Goal: Task Accomplishment & Management: Use online tool/utility

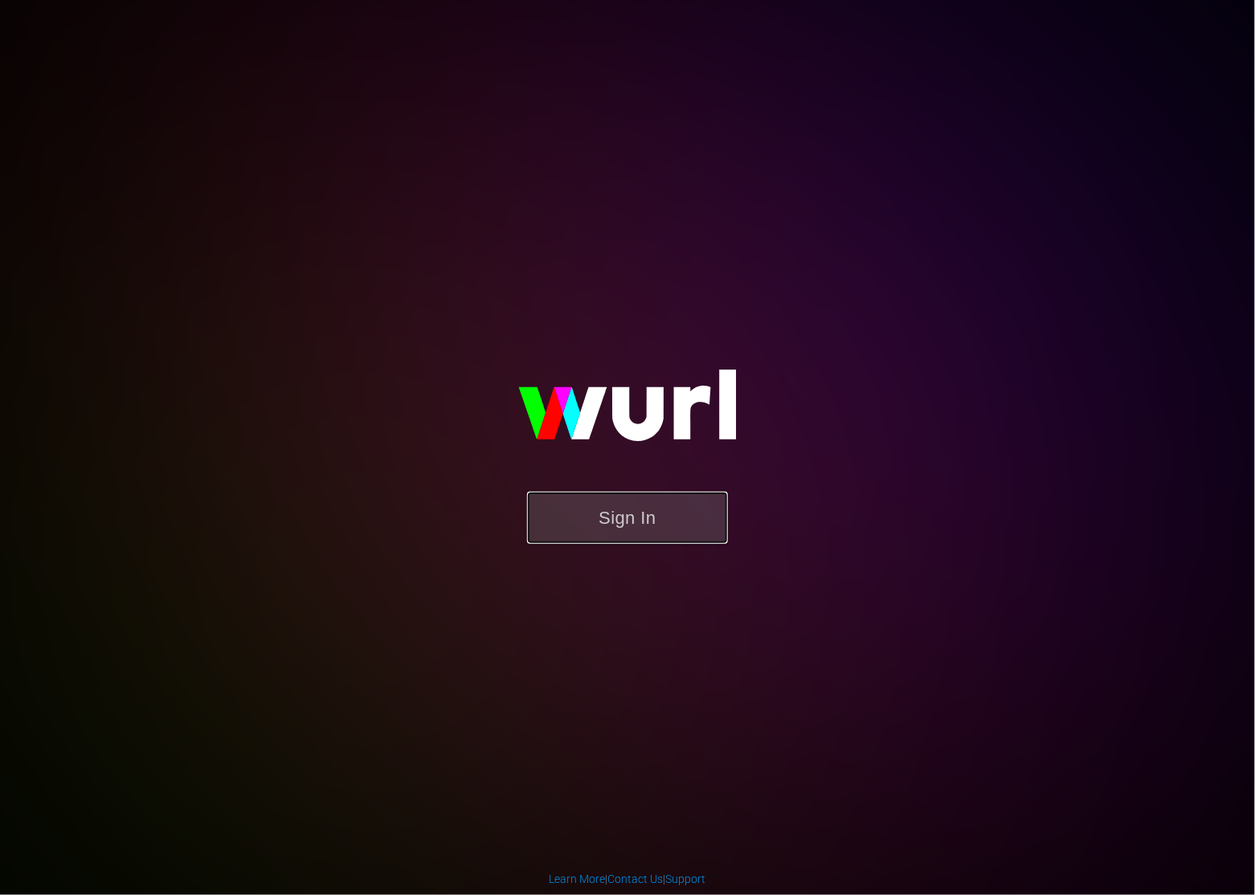
click at [621, 542] on button "Sign In" at bounding box center [627, 518] width 201 height 52
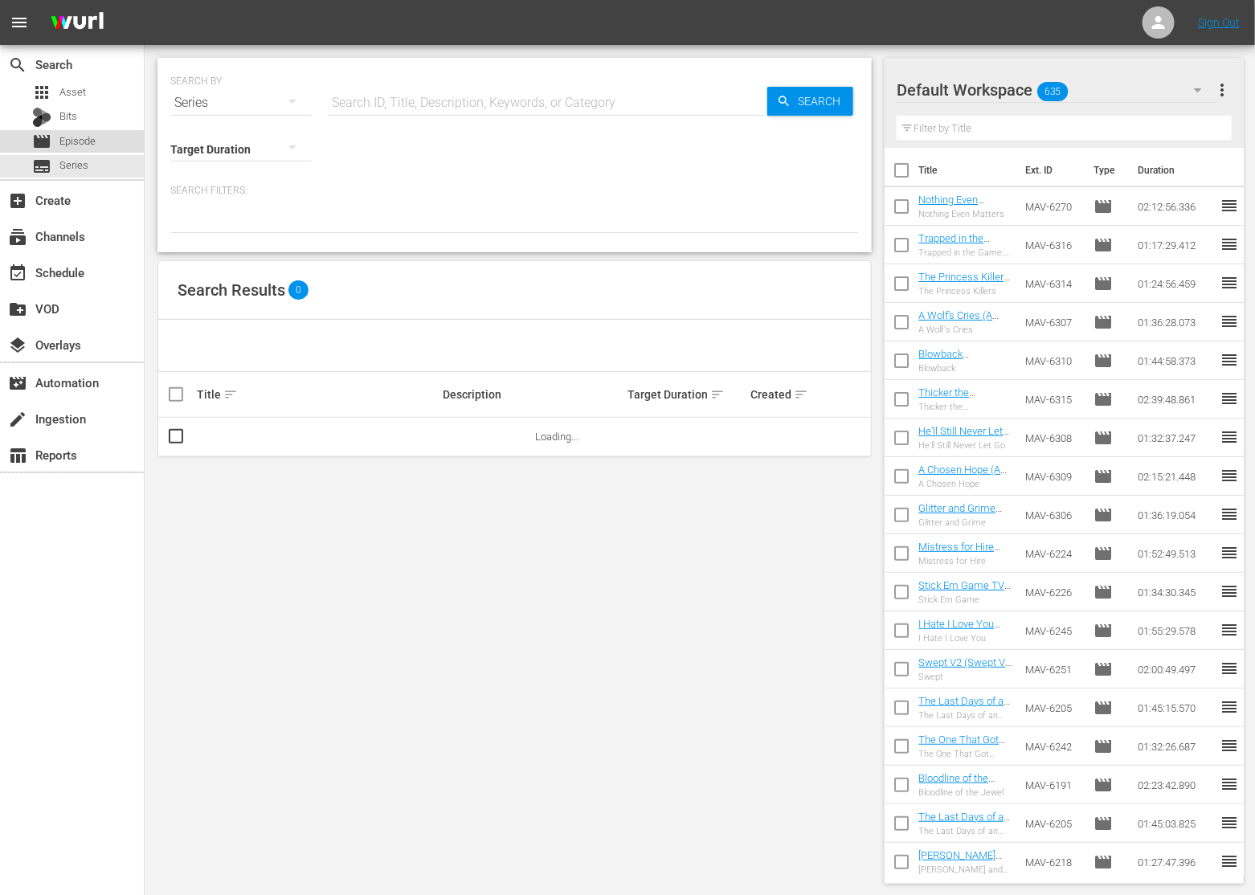
click at [112, 142] on div "movie Episode" at bounding box center [72, 141] width 144 height 22
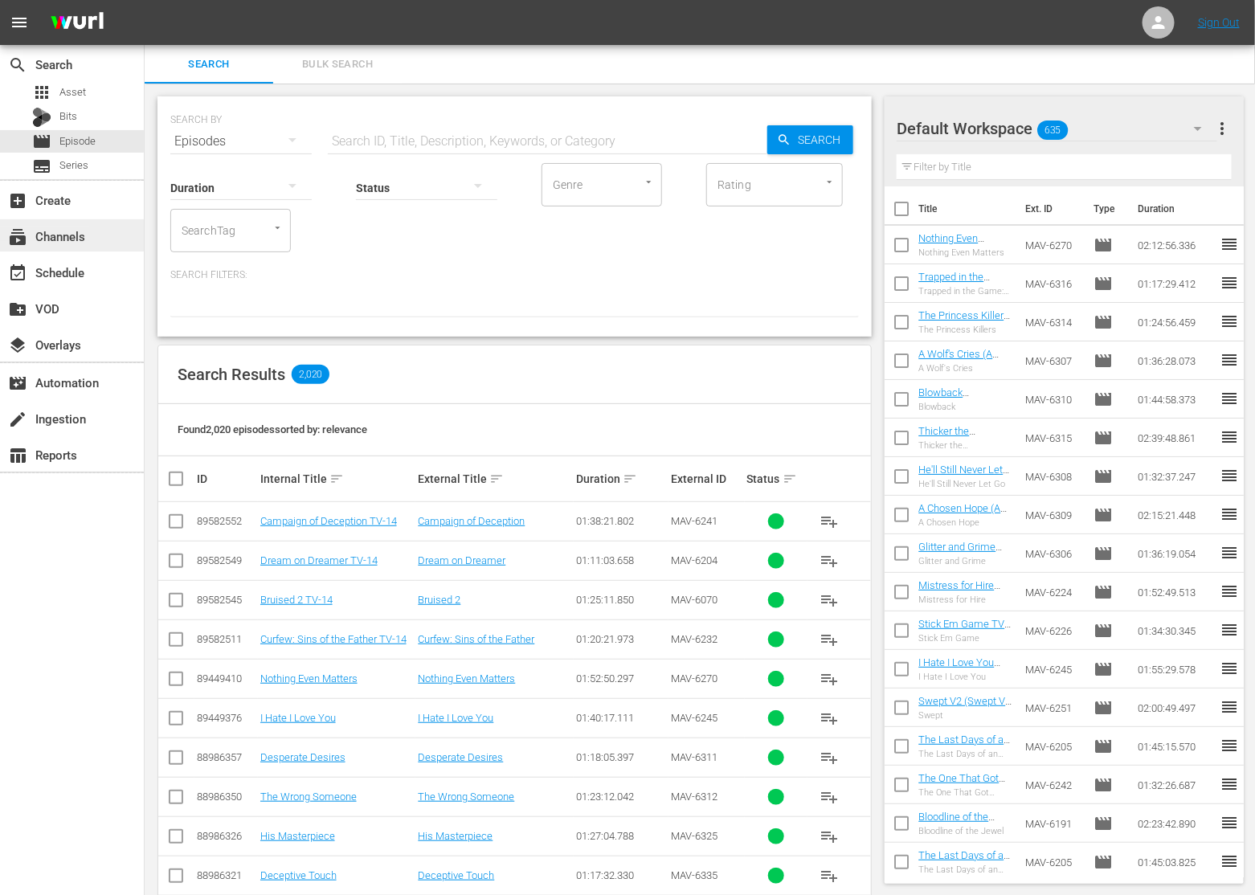
click at [84, 234] on div "subscriptions Channels" at bounding box center [45, 234] width 90 height 14
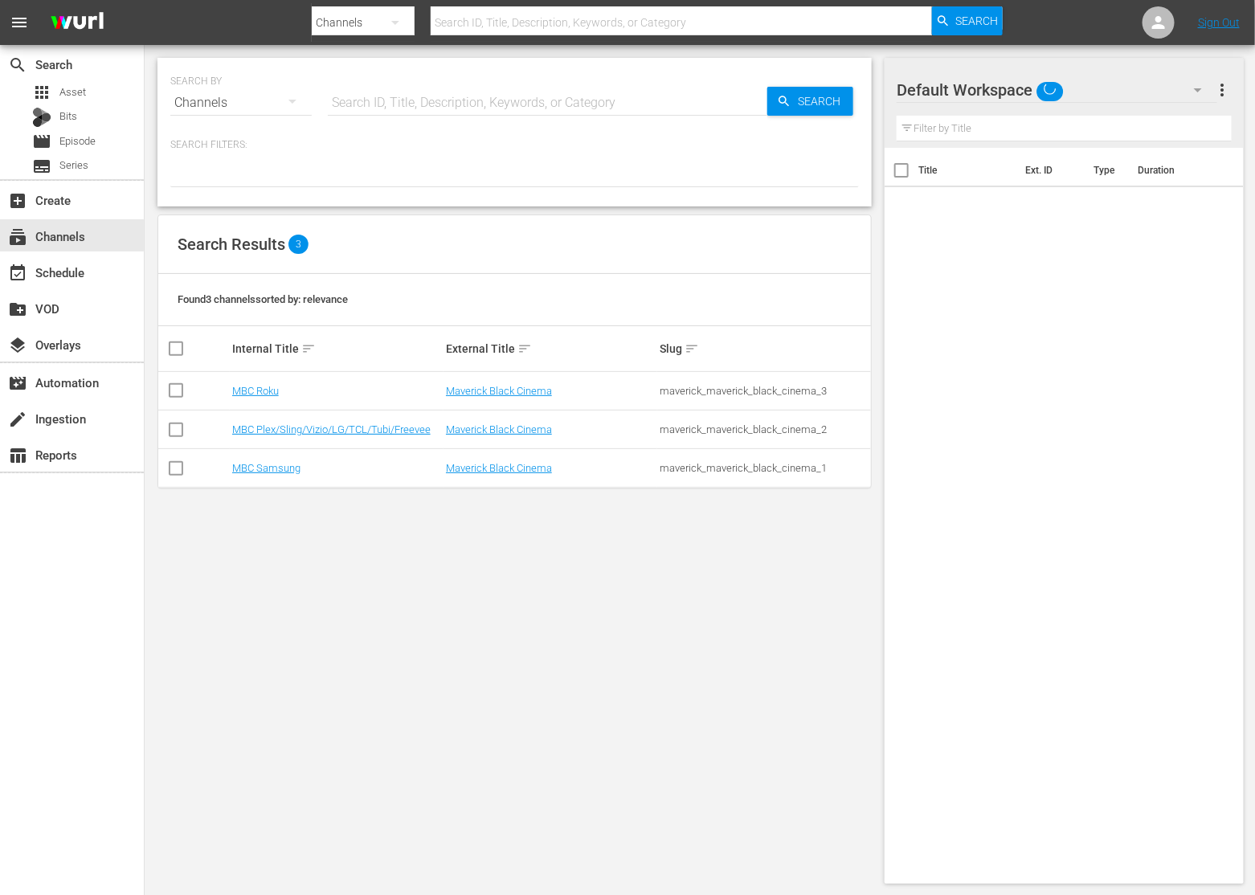
click at [343, 421] on td "MBC Plex/Sling/Vizio/LG/TCL/Tubi/Freevee" at bounding box center [337, 430] width 214 height 39
click at [340, 430] on link "MBC Plex/Sling/Vizio/LG/TCL/Tubi/Freevee" at bounding box center [331, 429] width 198 height 12
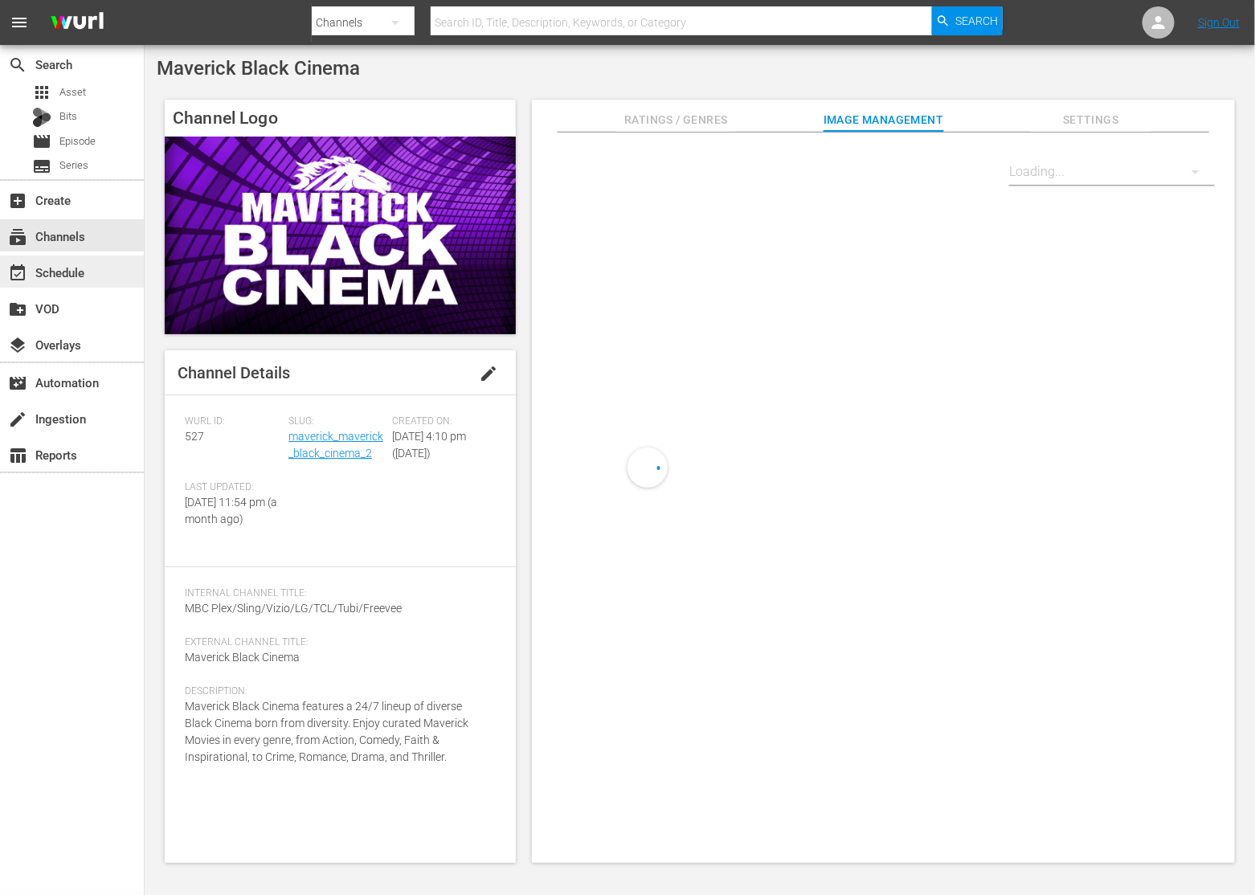
click at [93, 272] on div "event_available Schedule" at bounding box center [72, 271] width 144 height 32
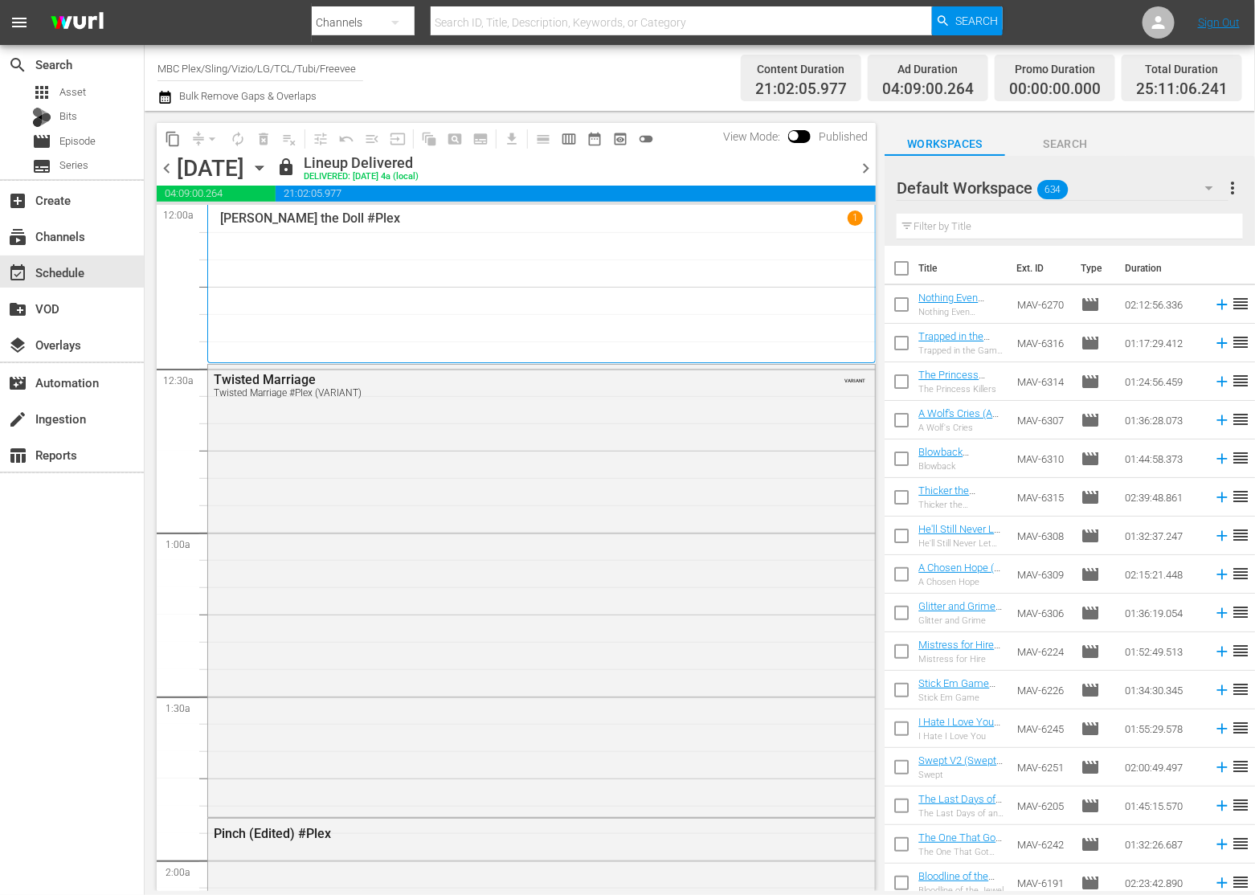
click at [268, 171] on icon "button" at bounding box center [260, 168] width 18 height 18
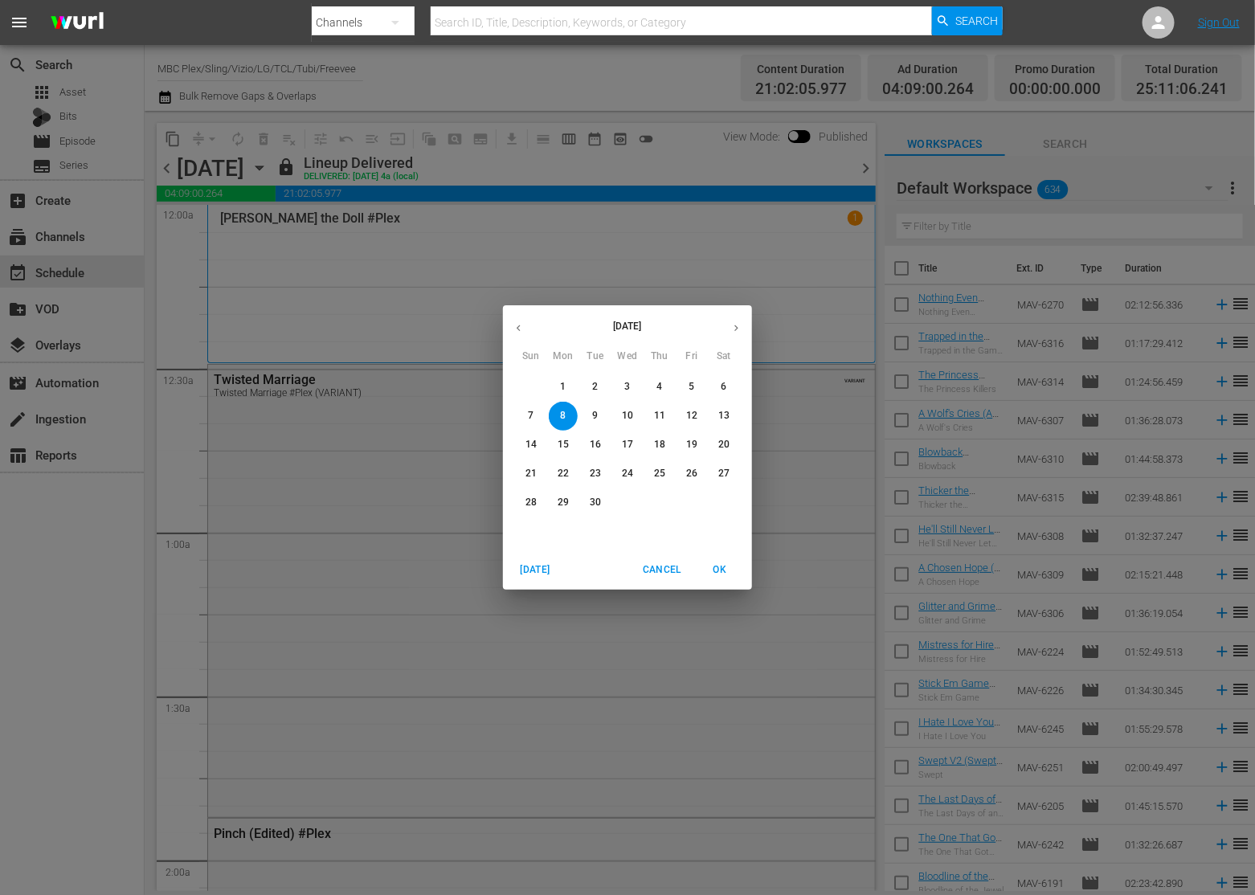
click at [737, 331] on icon "button" at bounding box center [736, 328] width 12 height 12
click at [659, 508] on p "30" at bounding box center [659, 503] width 11 height 14
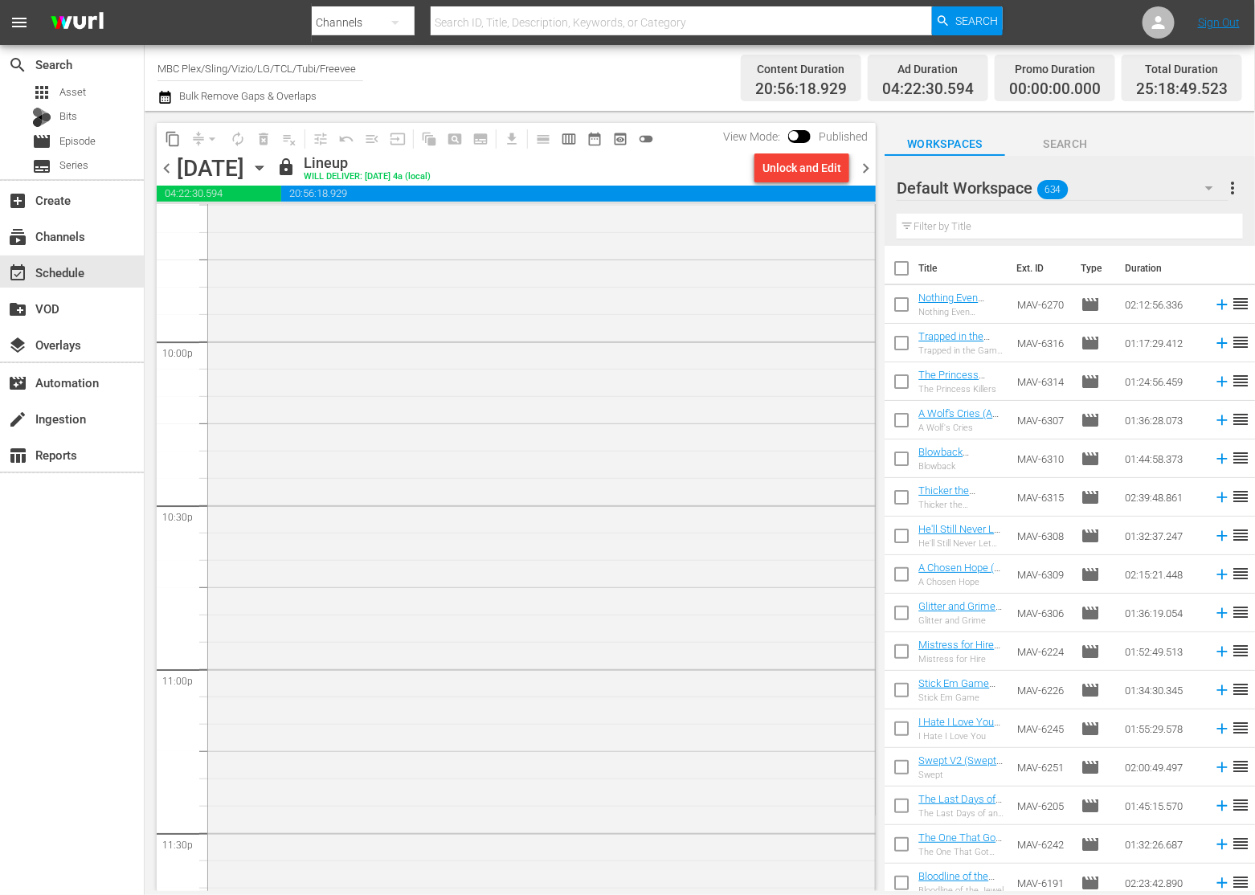
scroll to position [7620, 0]
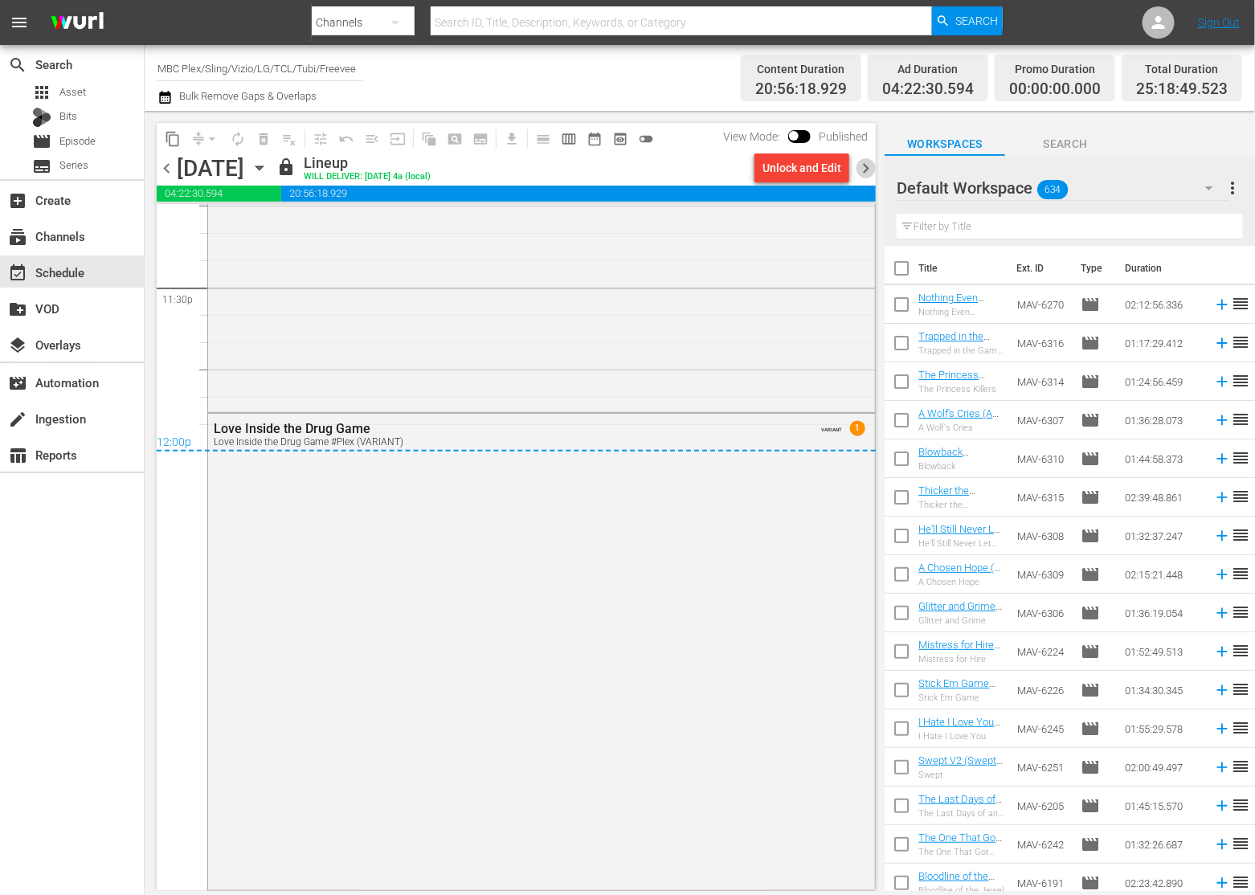
click at [864, 170] on span "chevron_right" at bounding box center [866, 168] width 20 height 20
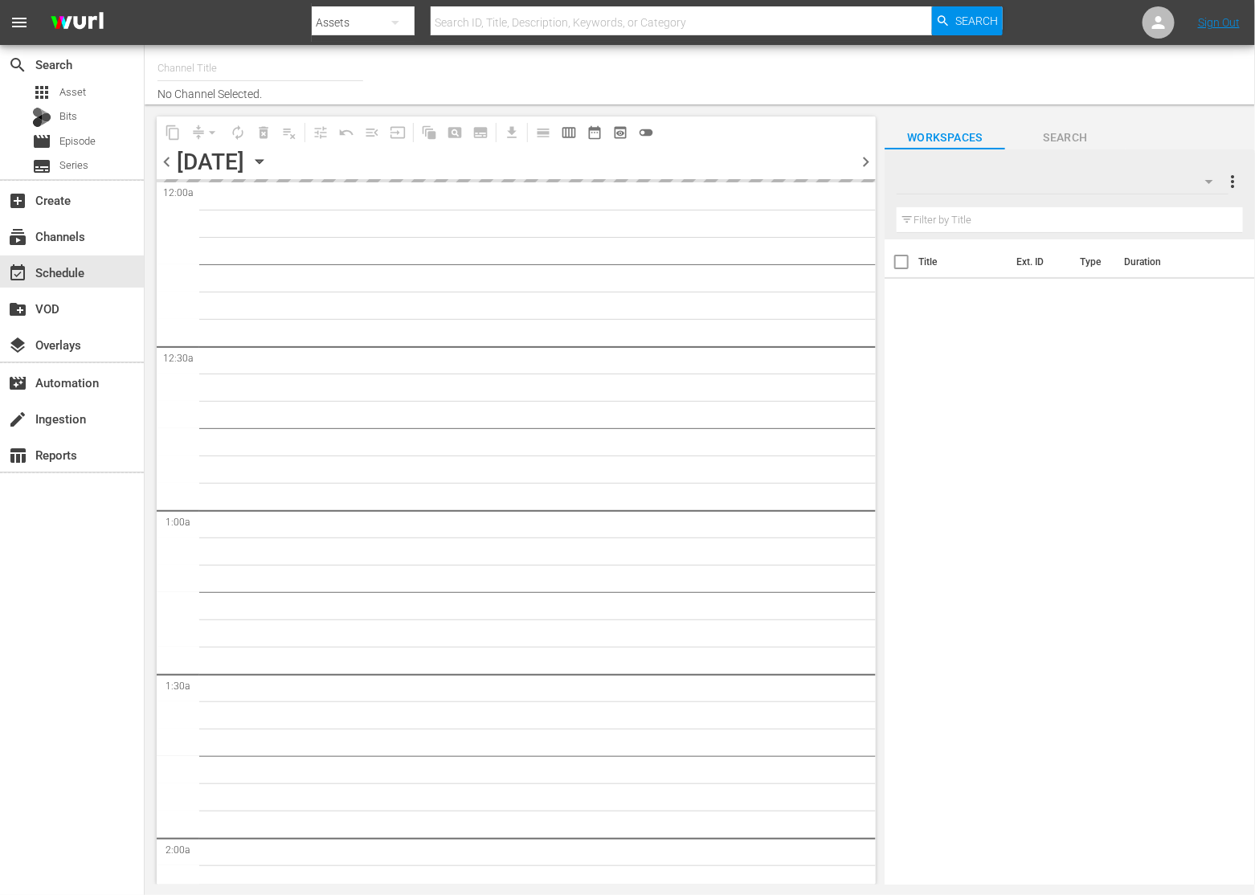
type input "MBC Plex/Sling/Vizio/LG/TCL/Tubi/Freevee (527)"
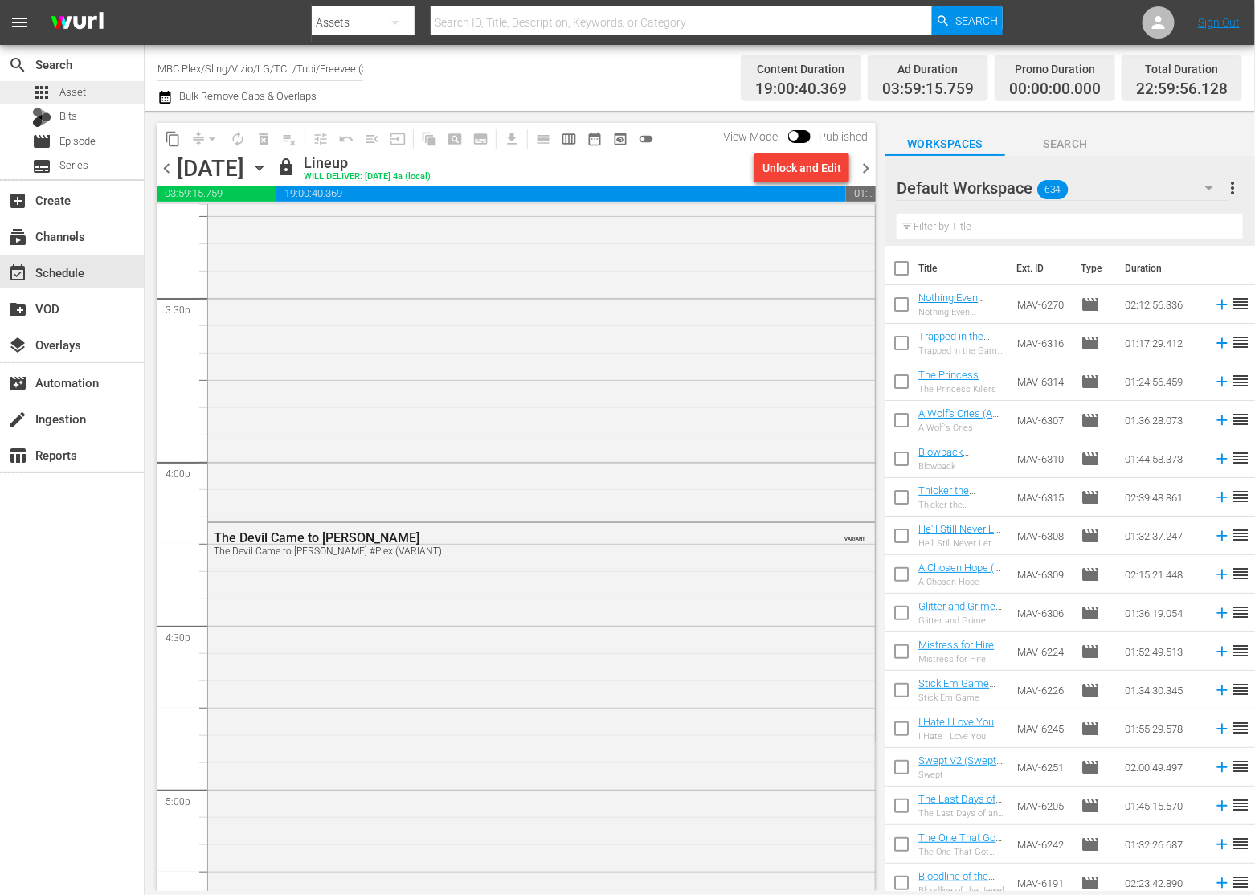
scroll to position [4938, 0]
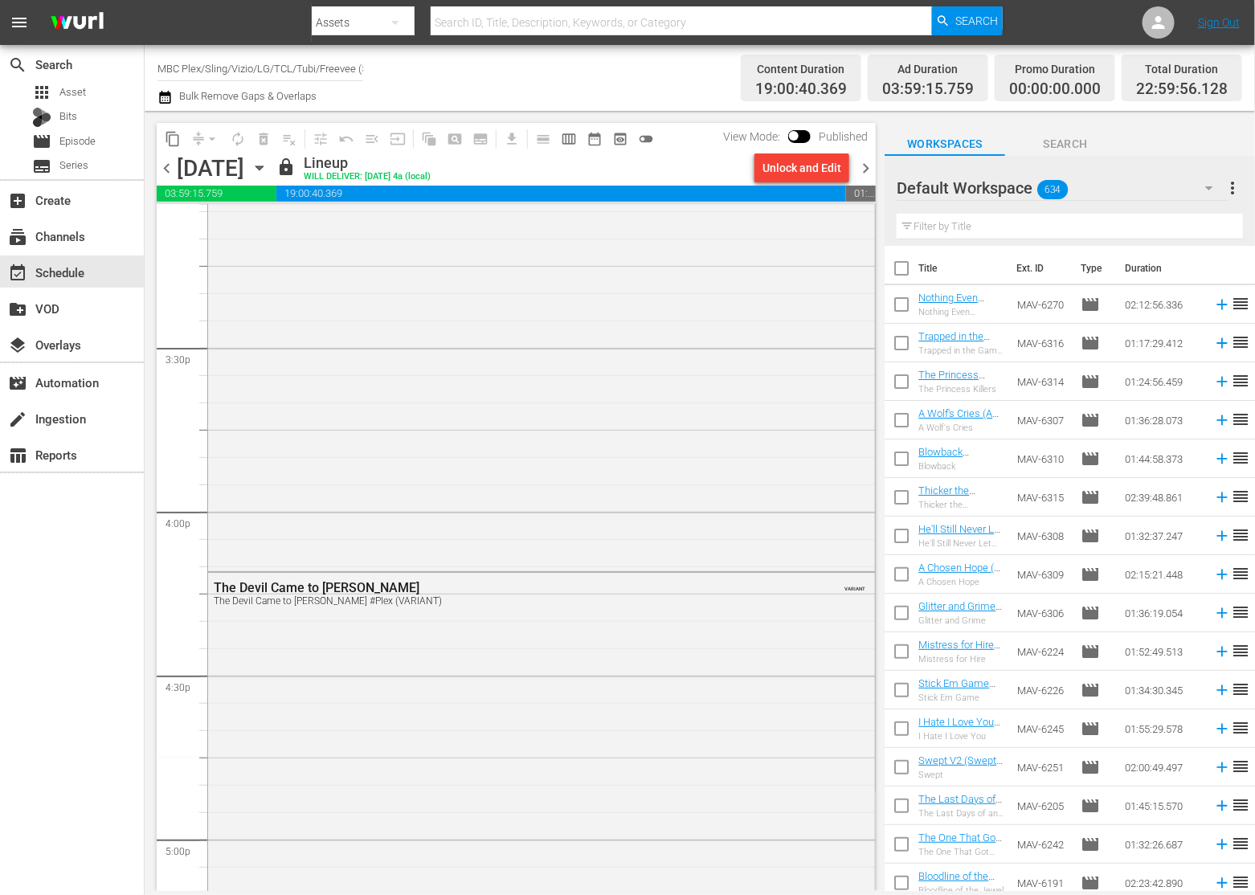
click at [163, 174] on span "chevron_left" at bounding box center [167, 168] width 20 height 20
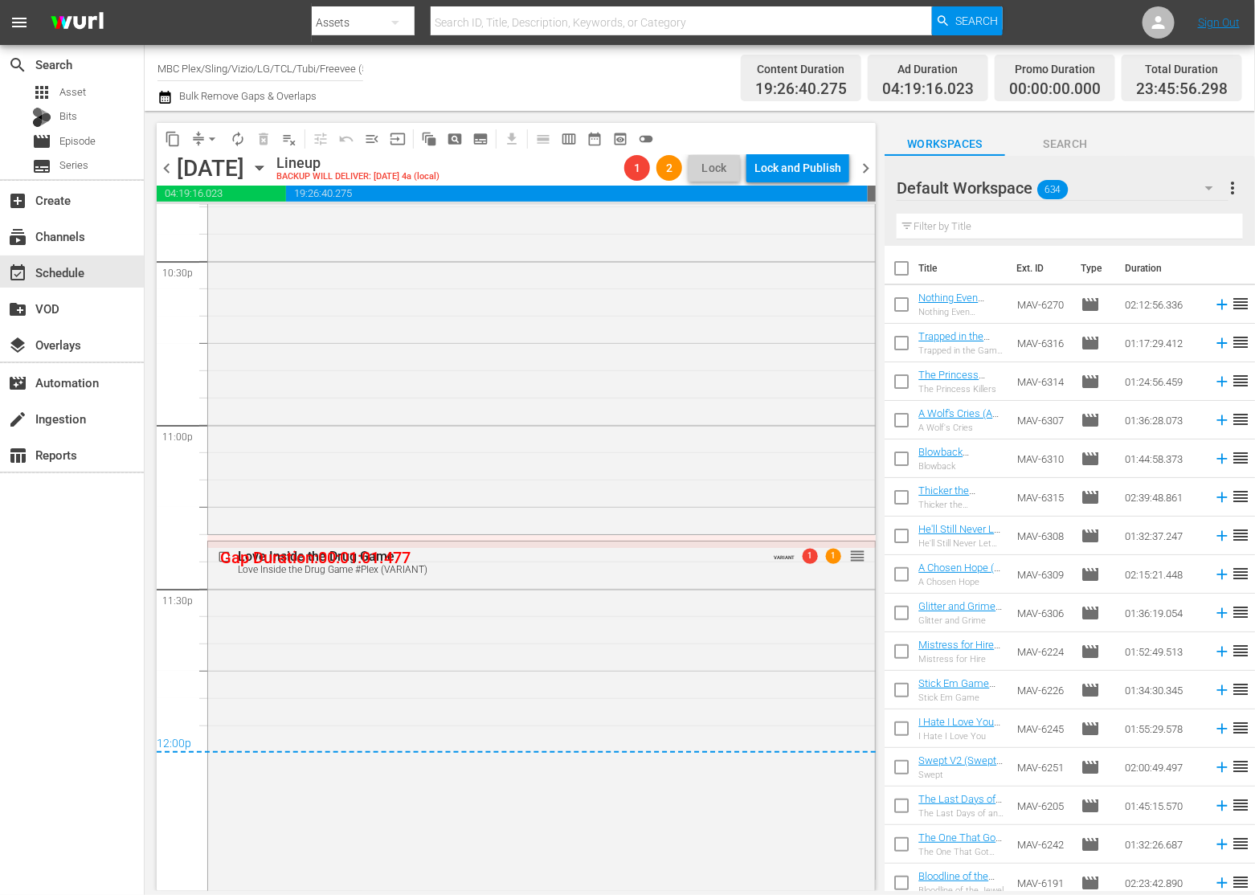
scroll to position [7447, 0]
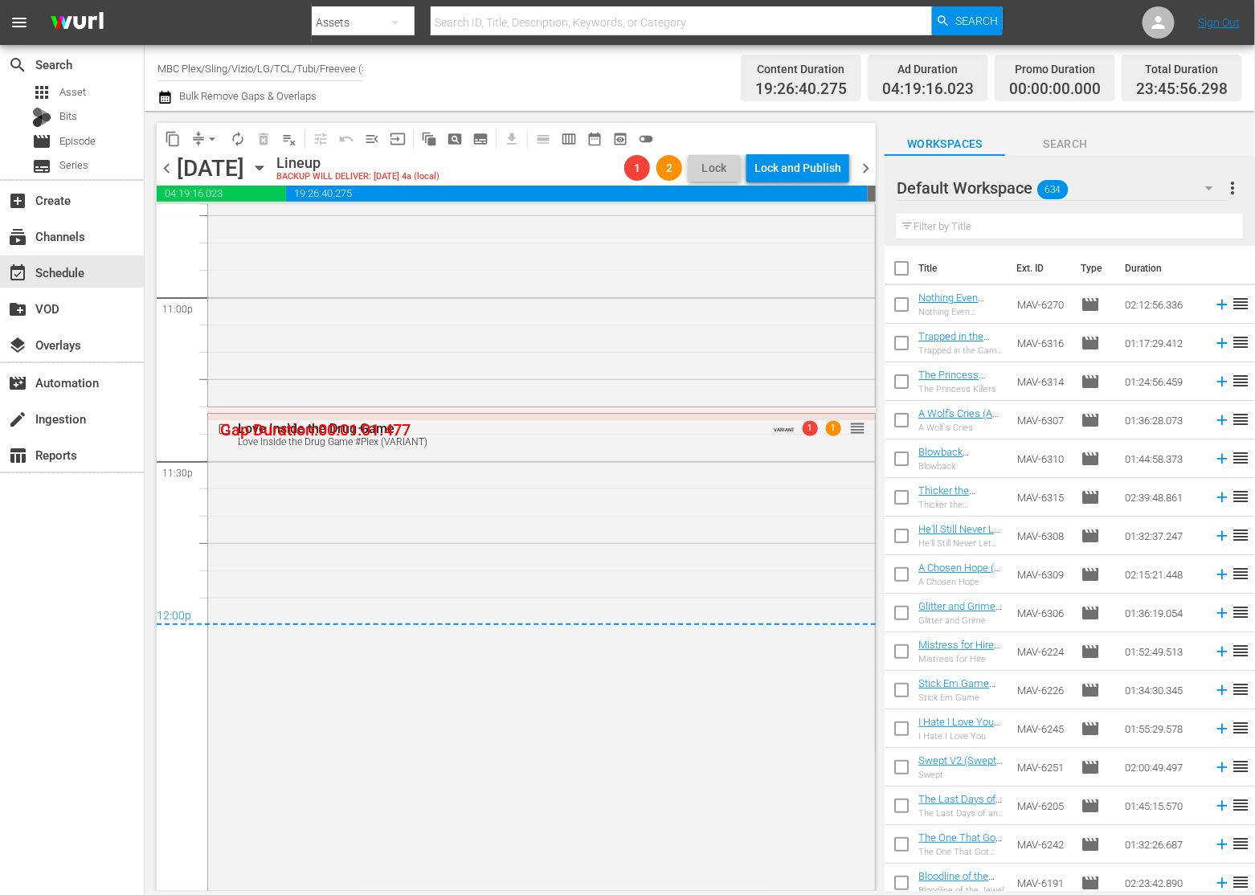
click at [751, 537] on div "Love Inside the Drug Game Love Inside the Drug Game #Plex (VARIANT) VARIANT 1 1…" at bounding box center [541, 650] width 667 height 473
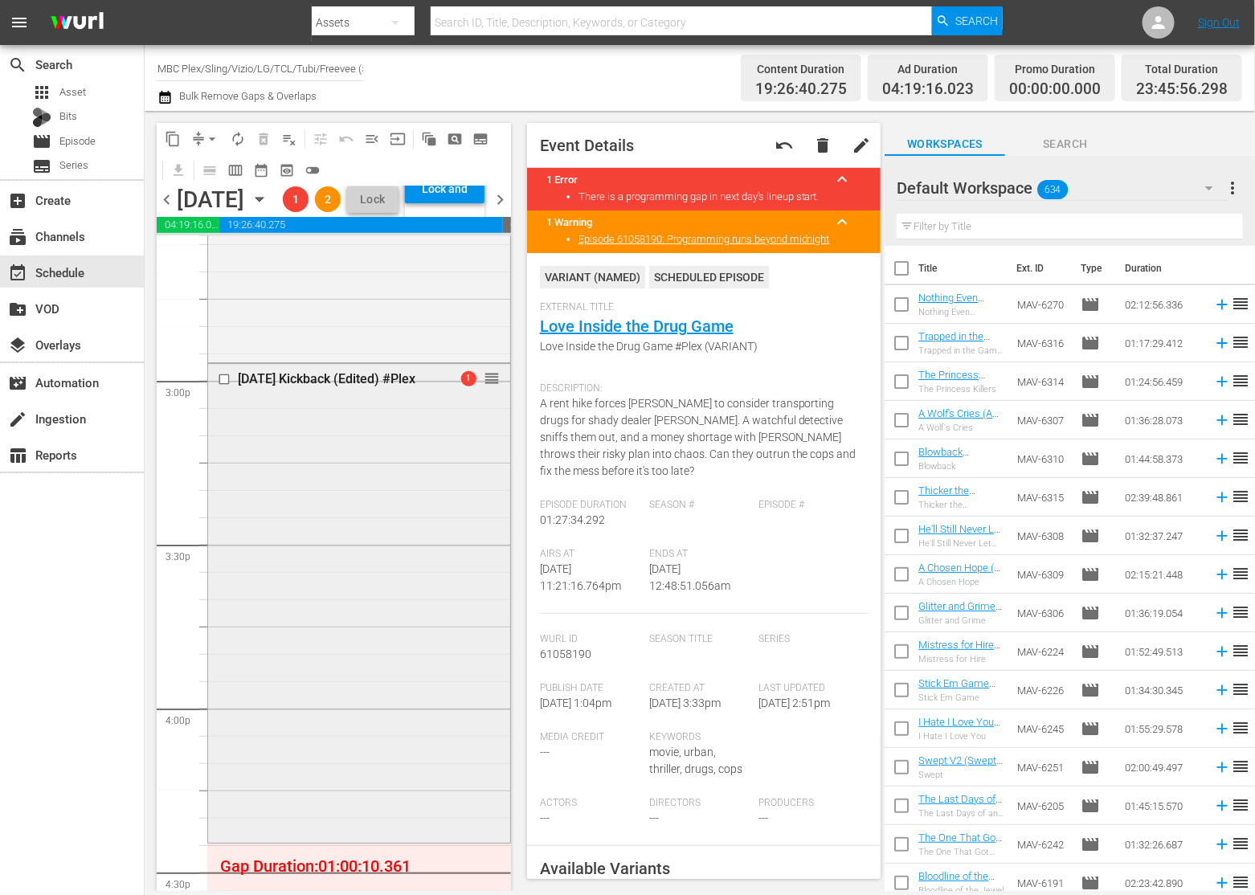
scroll to position [4760, 0]
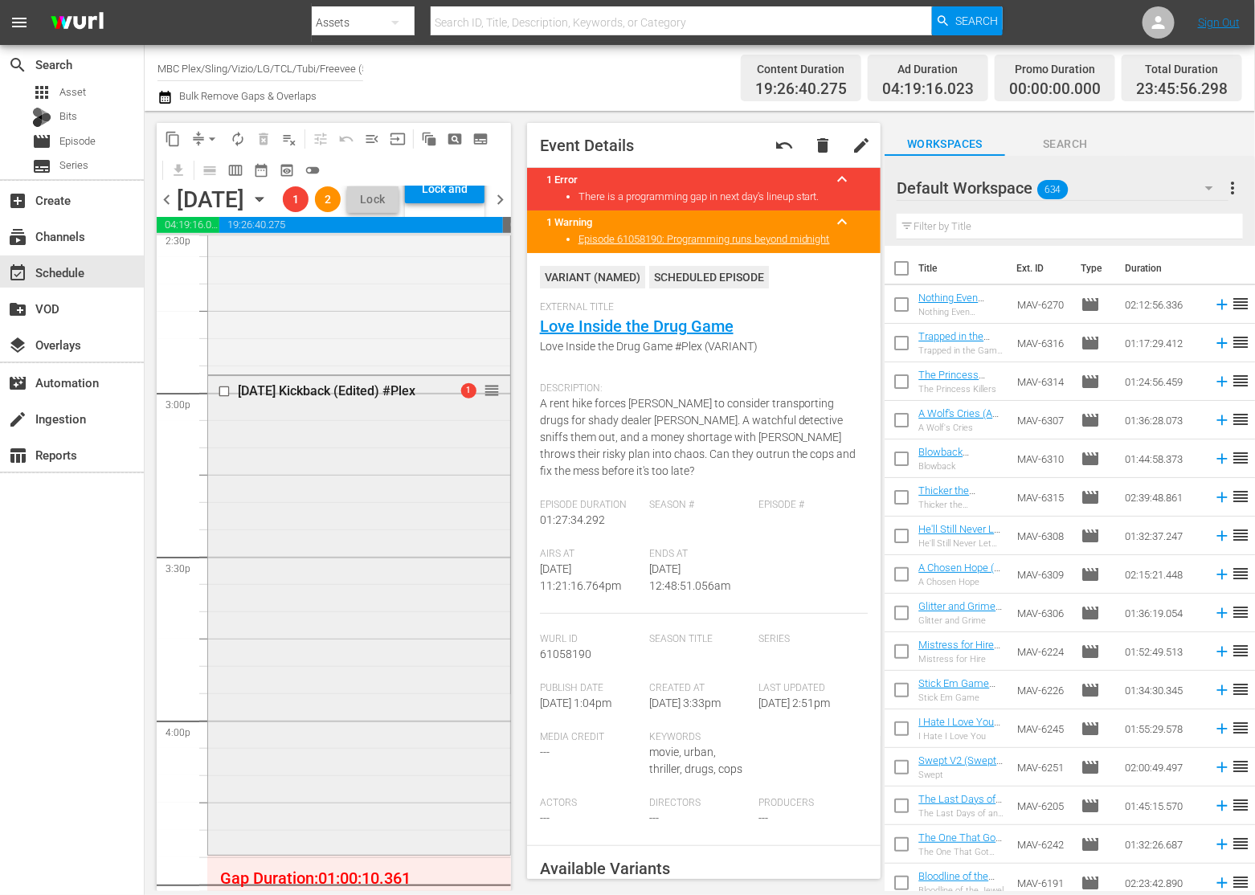
click at [259, 398] on div "Halloween Kickback (Edited) #Plex" at bounding box center [335, 390] width 195 height 15
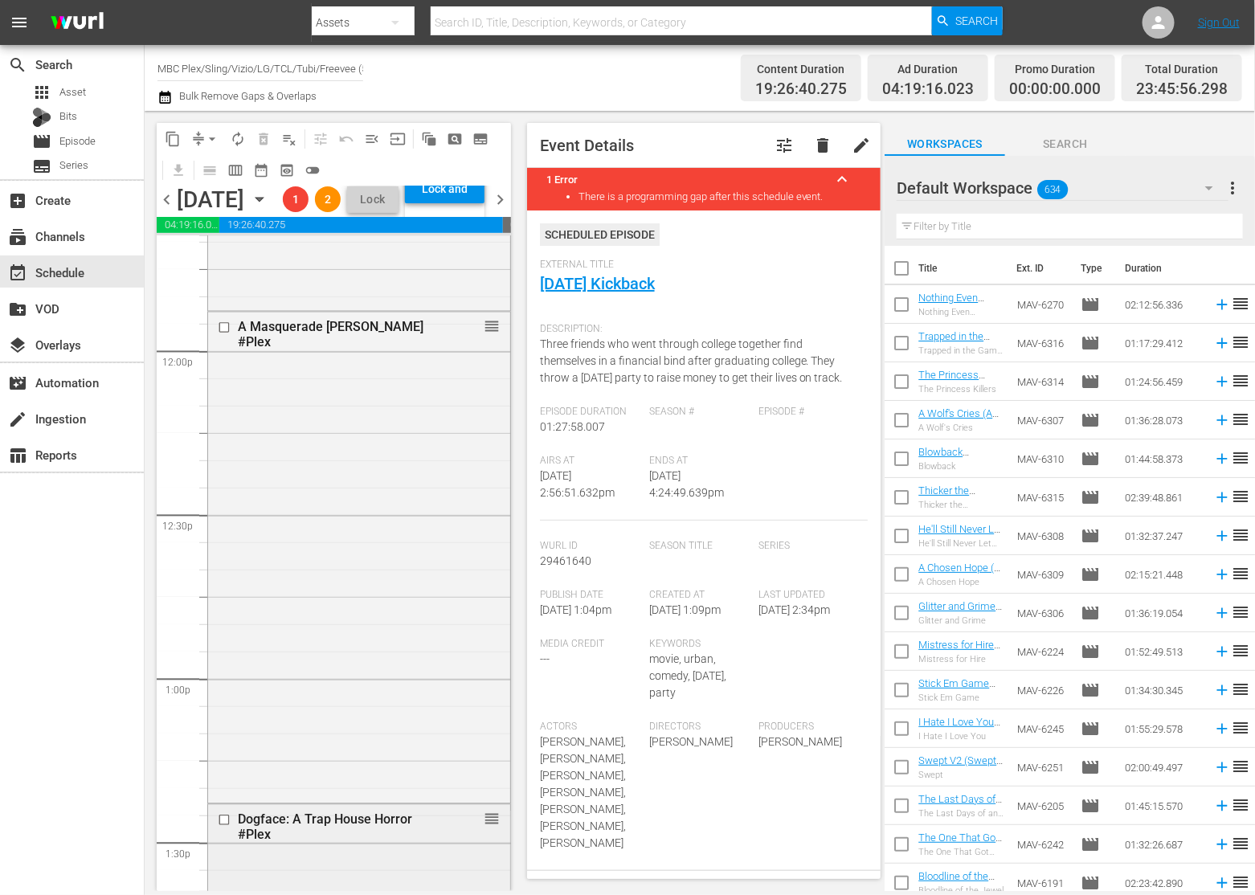
scroll to position [3811, 0]
click at [295, 363] on div "A Masquerade Trapp #Plex reorder" at bounding box center [359, 341] width 302 height 43
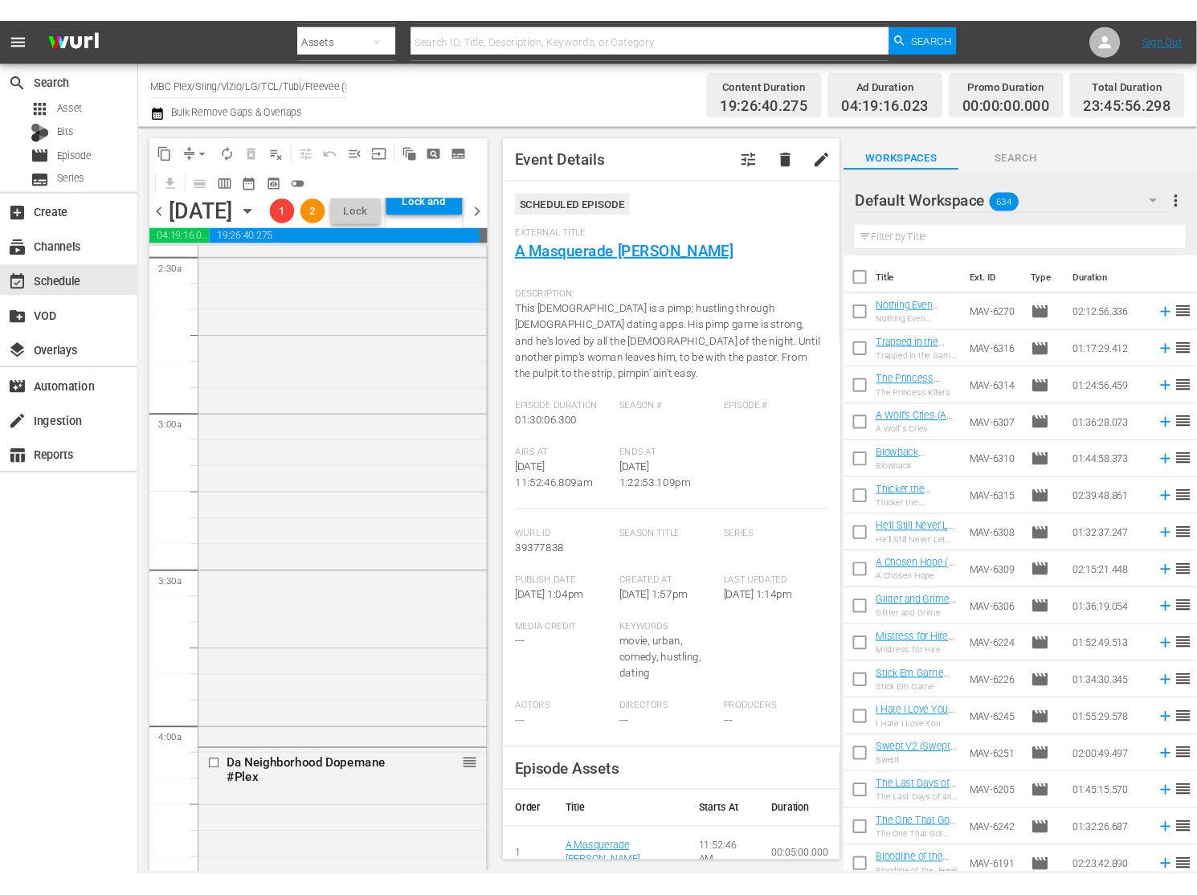
scroll to position [0, 0]
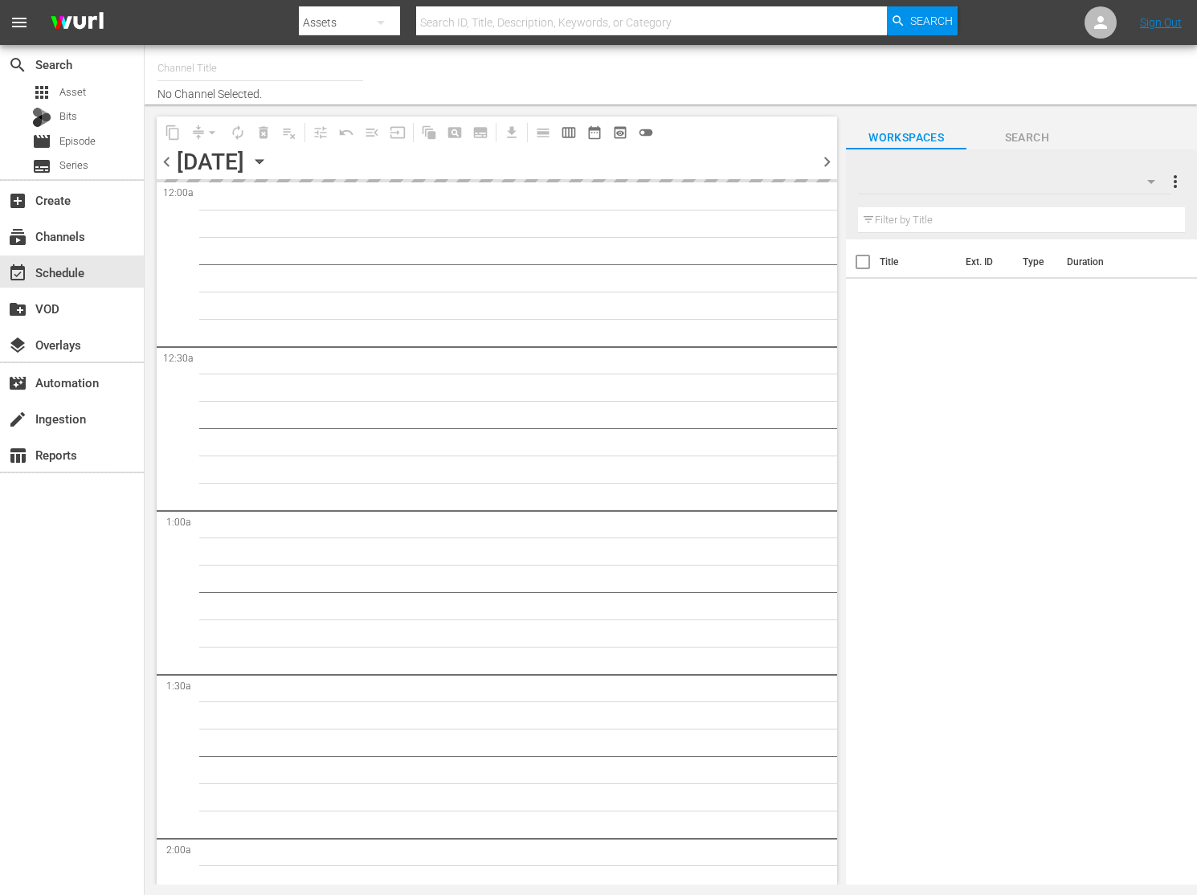
type input "MBC Plex/Sling/Vizio/LG/TCL/Tubi/Freevee (527)"
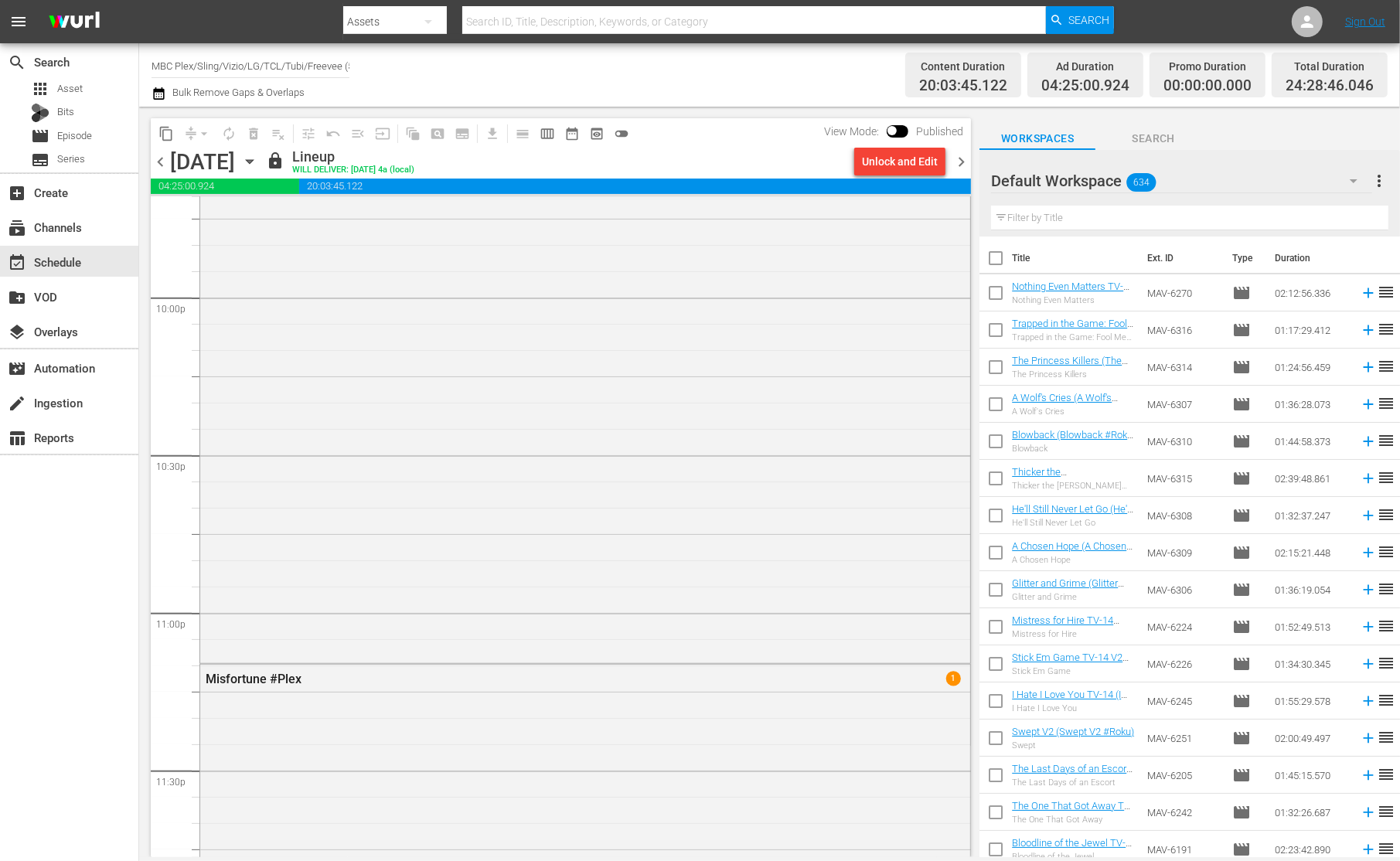
scroll to position [7068, 0]
click at [961, 160] on span "chevron_right" at bounding box center [961, 162] width 19 height 19
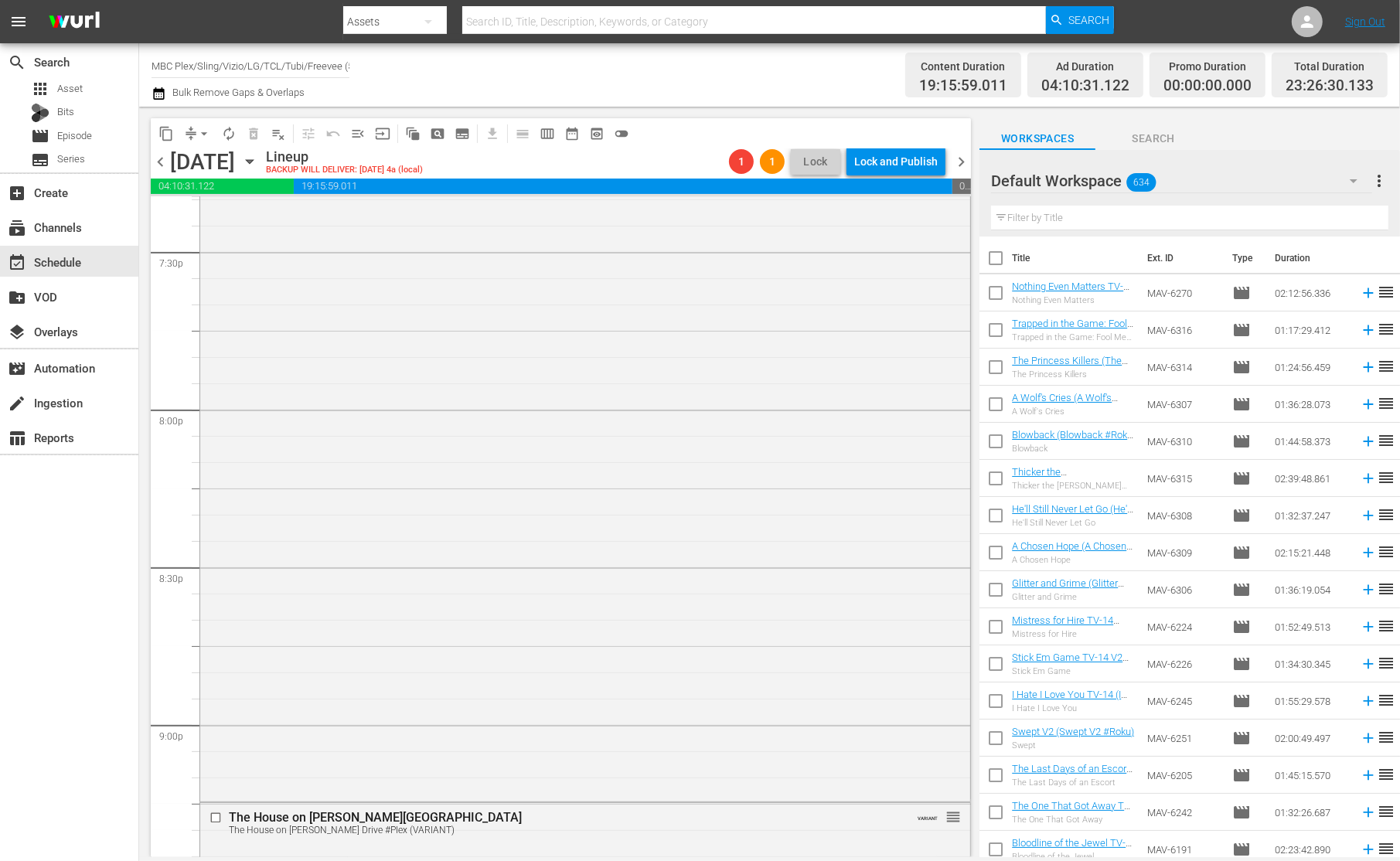
scroll to position [6118, 0]
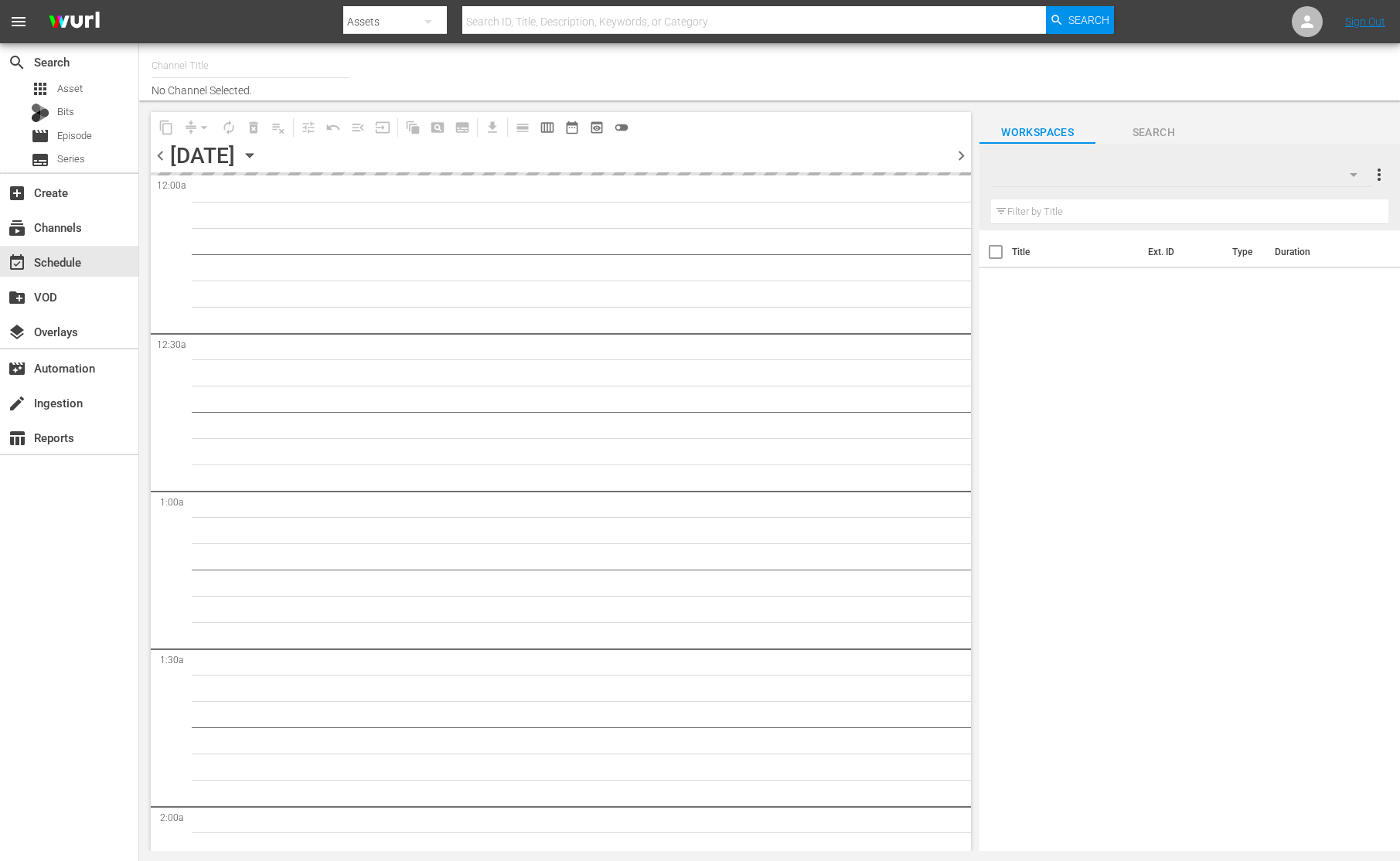
type input "MBC Plex/Sling/Vizio/LG/TCL/Tubi/Freevee (527)"
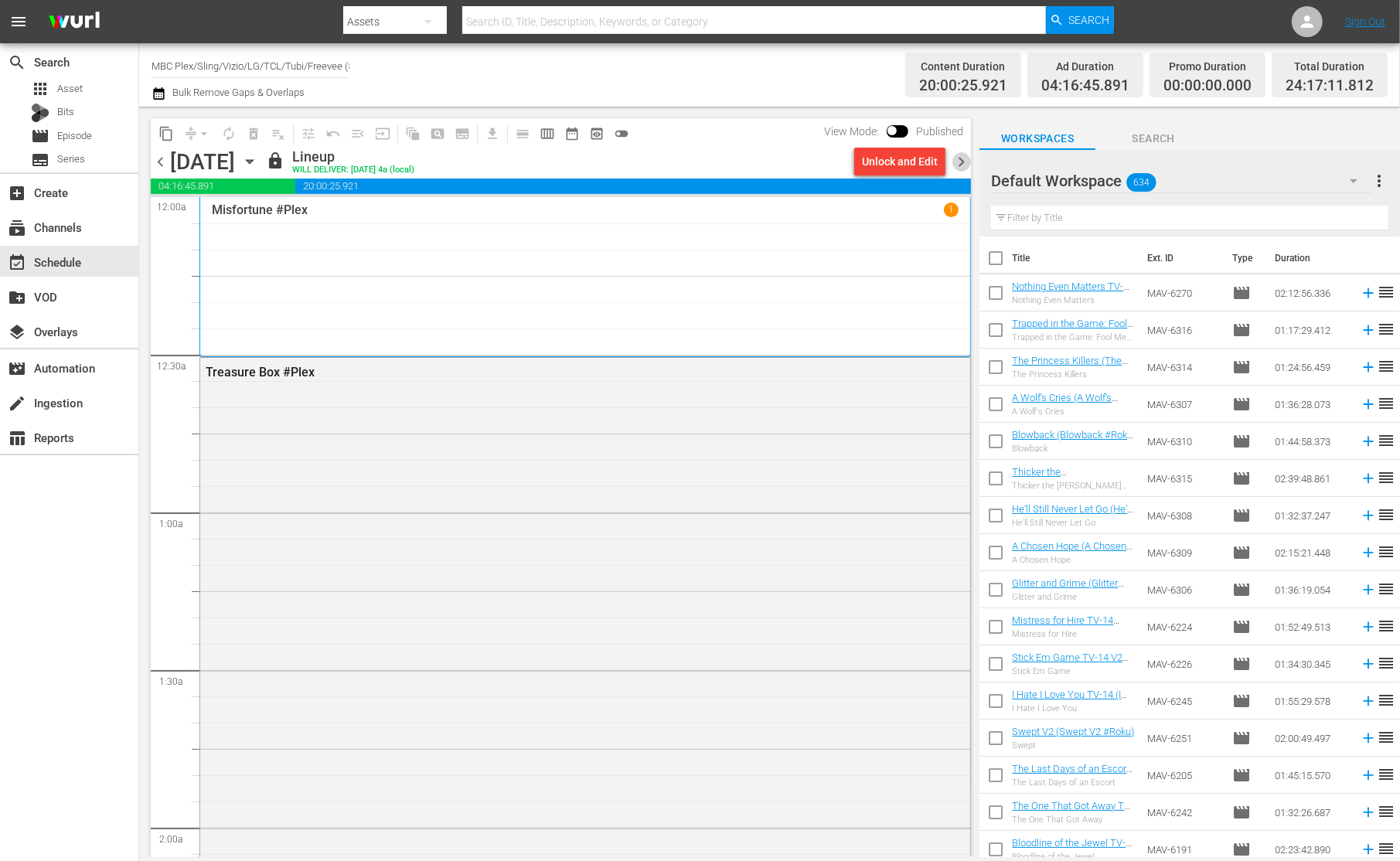
click at [964, 158] on span "chevron_right" at bounding box center [961, 162] width 19 height 19
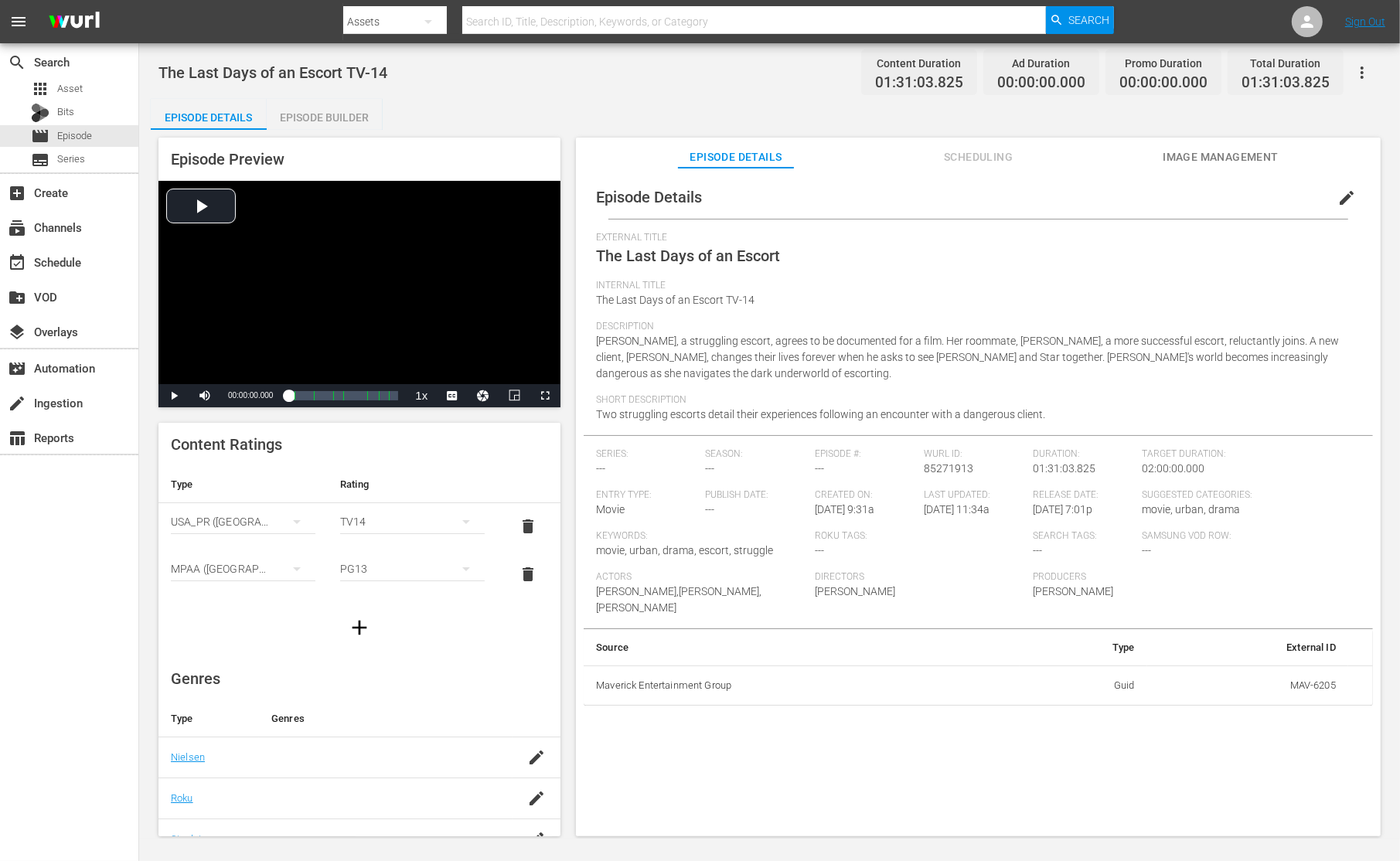
click at [940, 164] on span "Scheduling" at bounding box center [979, 157] width 116 height 19
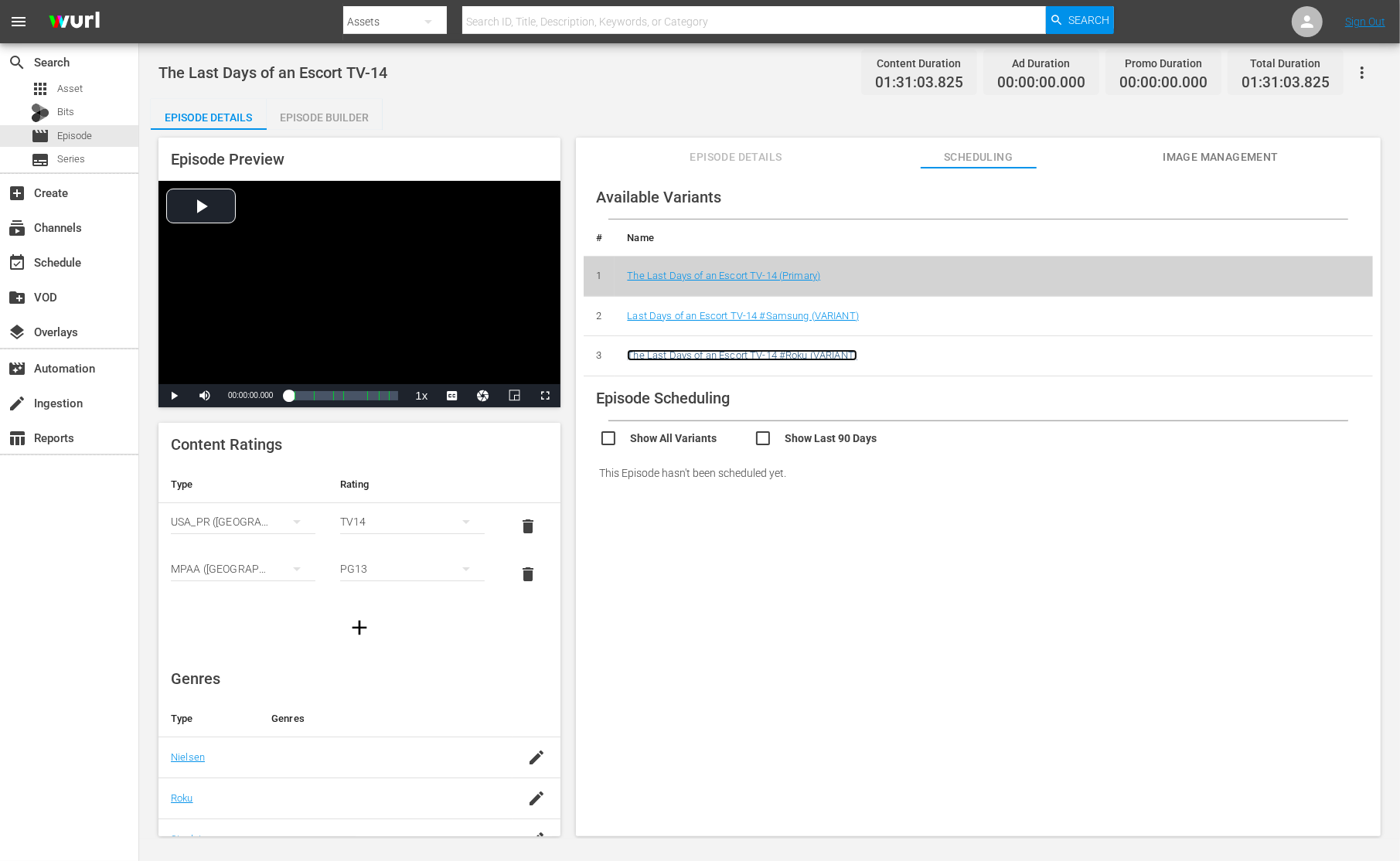
click at [827, 356] on link "The Last Days of an Escort TV-14 #Roku (VARIANT)" at bounding box center [742, 355] width 230 height 12
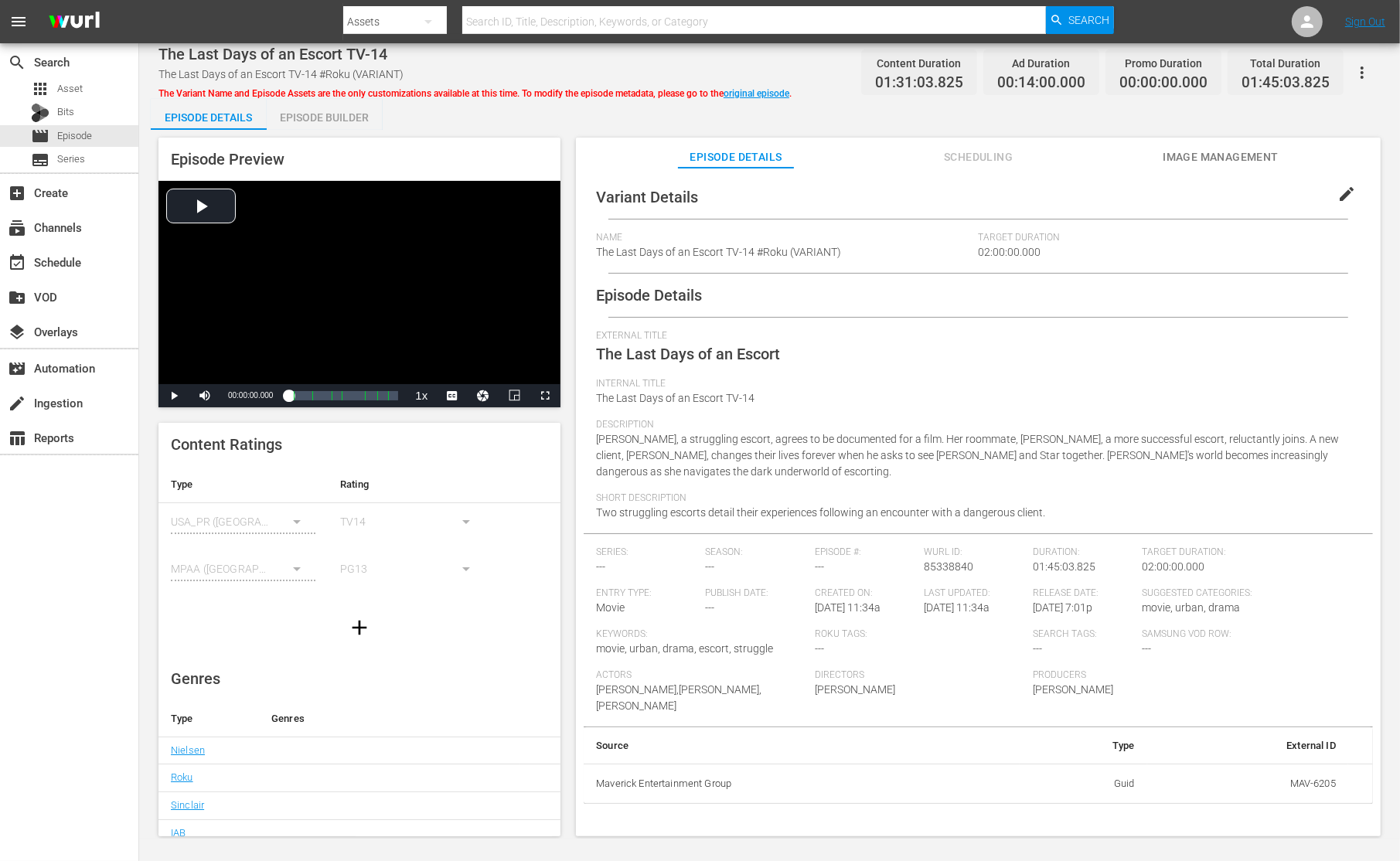
click at [957, 162] on span "Scheduling" at bounding box center [979, 157] width 116 height 19
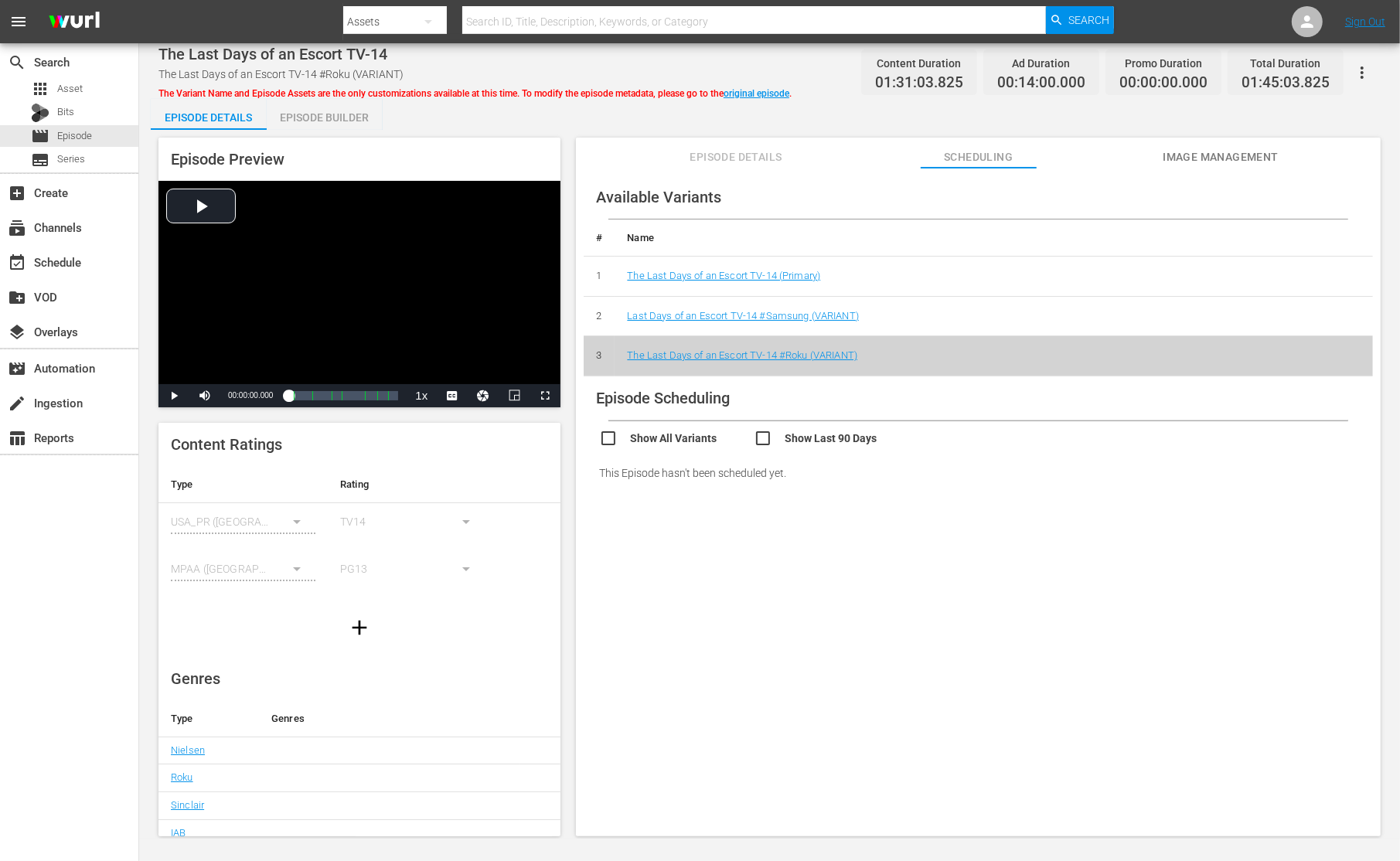
click at [817, 421] on div "Show All Variants Show Last 90 Days" at bounding box center [986, 436] width 774 height 30
click at [816, 442] on input "checkbox" at bounding box center [830, 440] width 155 height 22
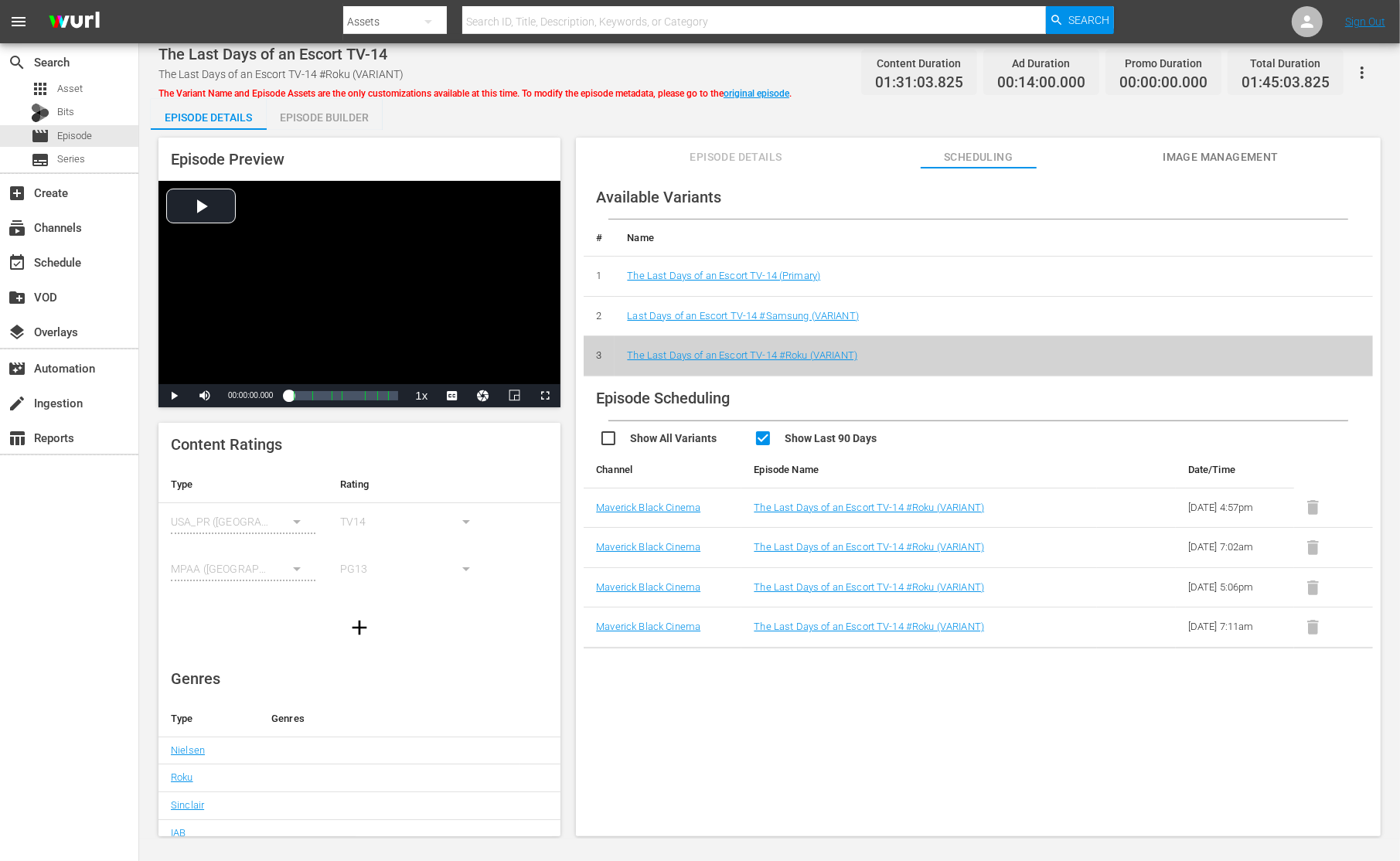
click at [816, 442] on input "checkbox" at bounding box center [830, 440] width 155 height 22
checkbox input "false"
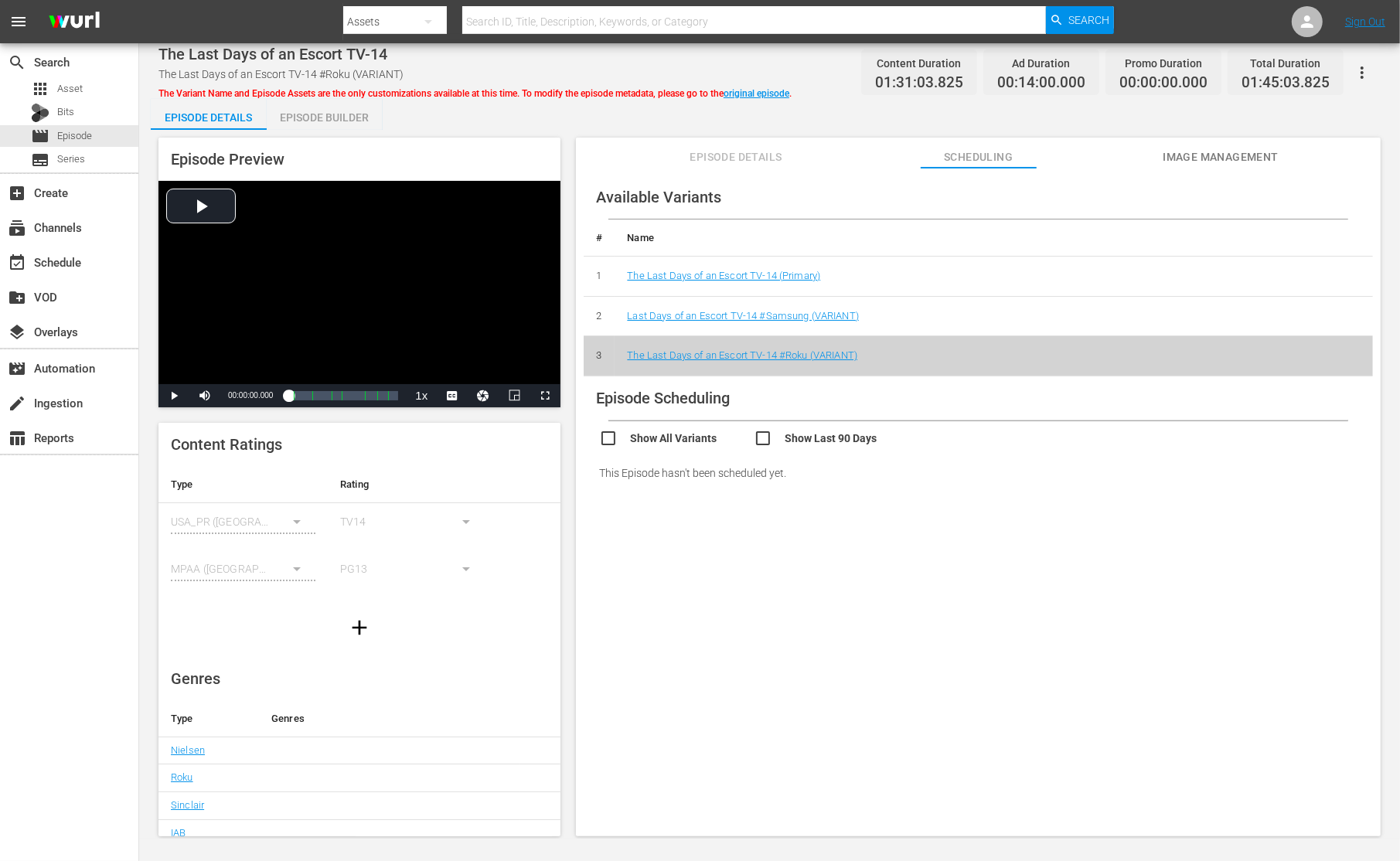
click at [763, 155] on span "Episode Details" at bounding box center [736, 157] width 116 height 19
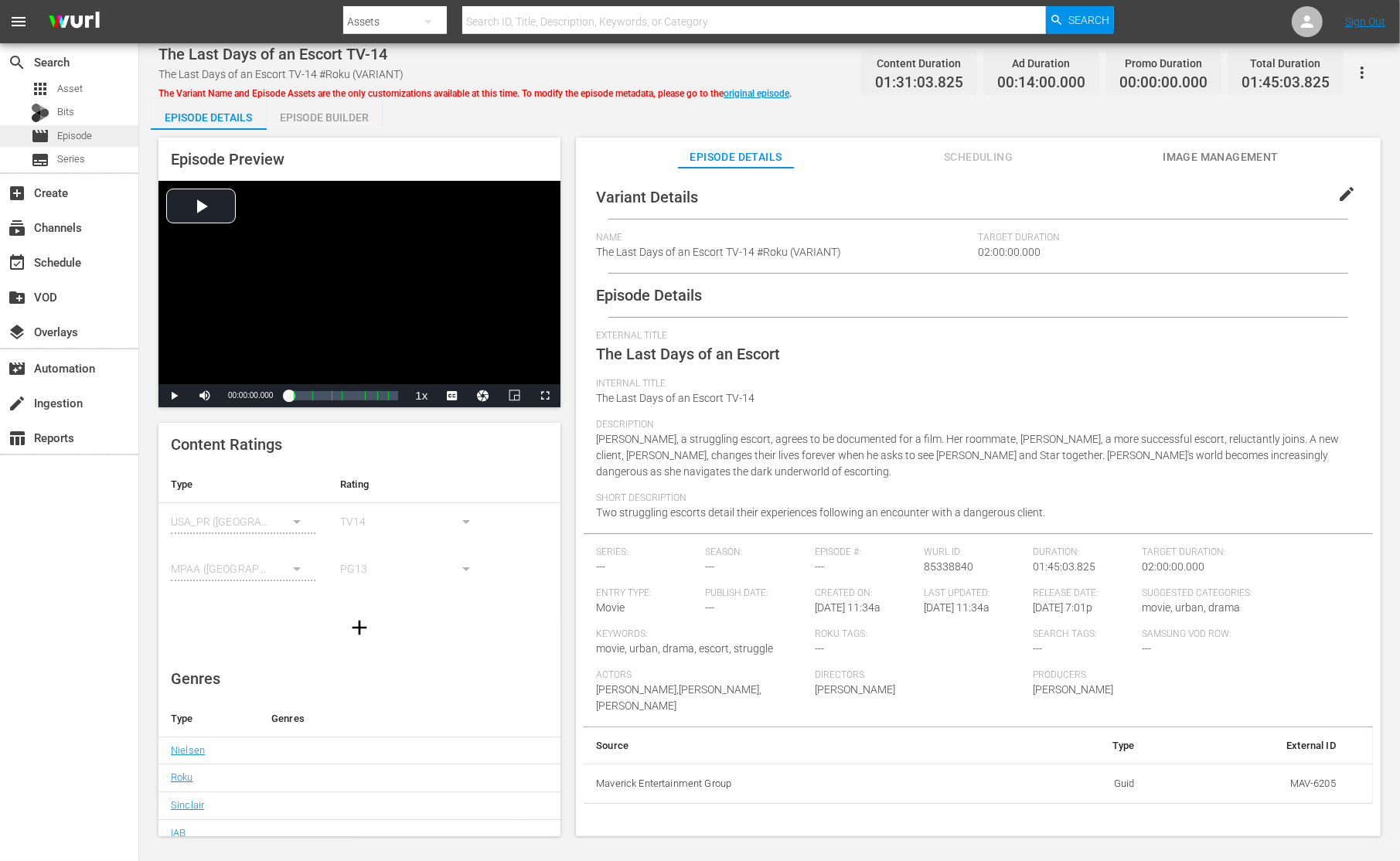
click at [110, 130] on div "movie Episode" at bounding box center [69, 136] width 139 height 21
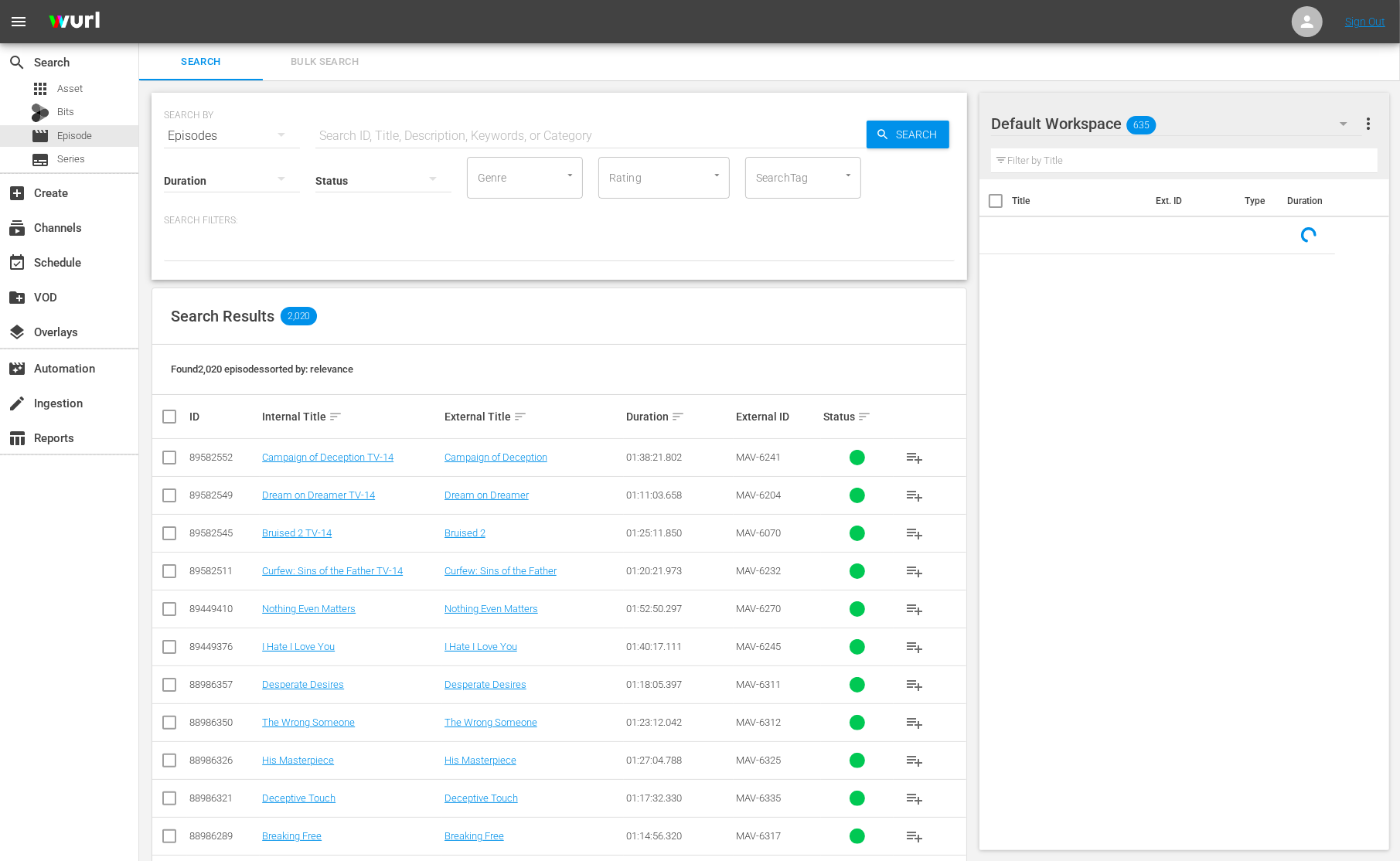
click at [530, 128] on input "text" at bounding box center [591, 136] width 551 height 38
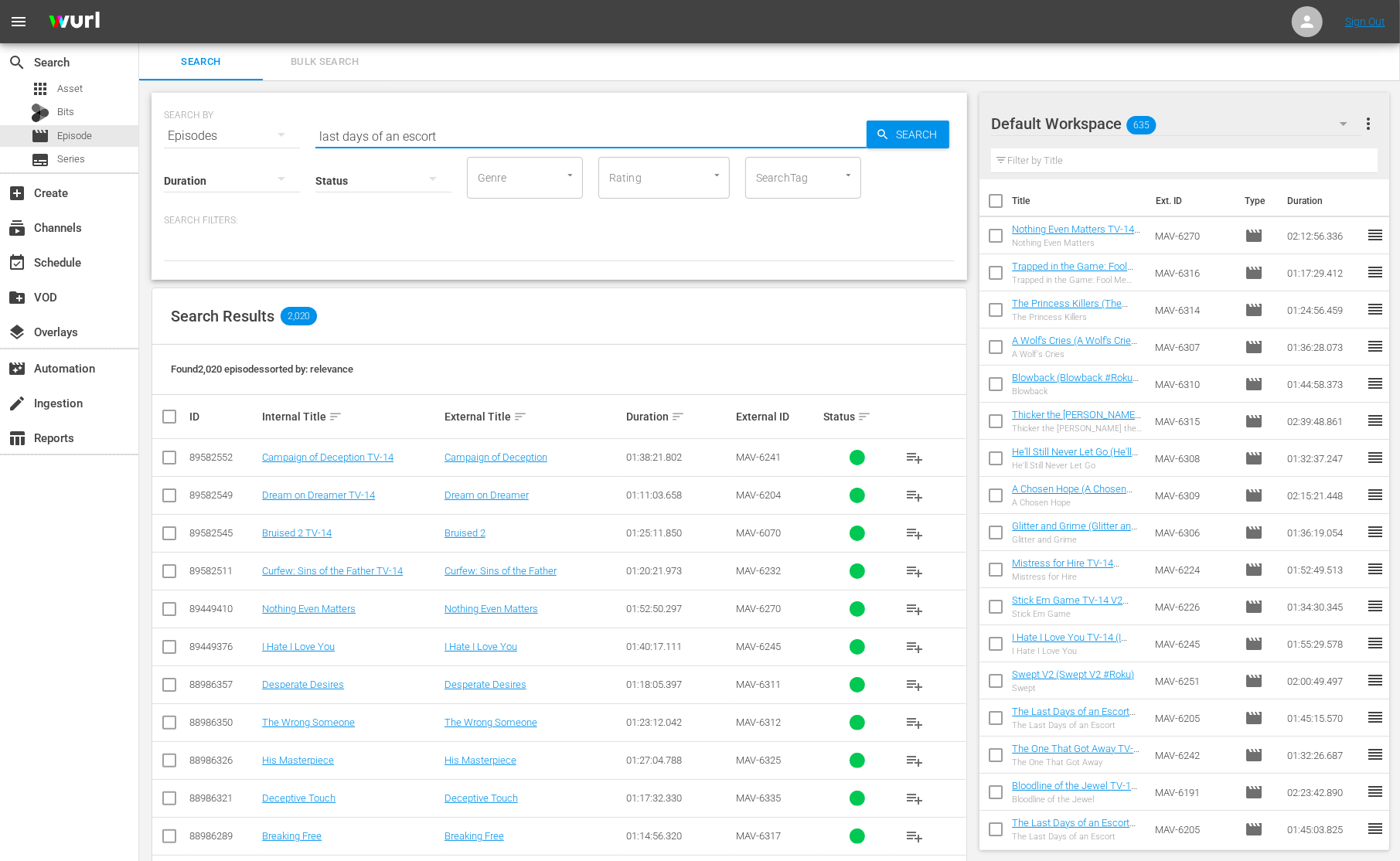
type input "last days of an escort"
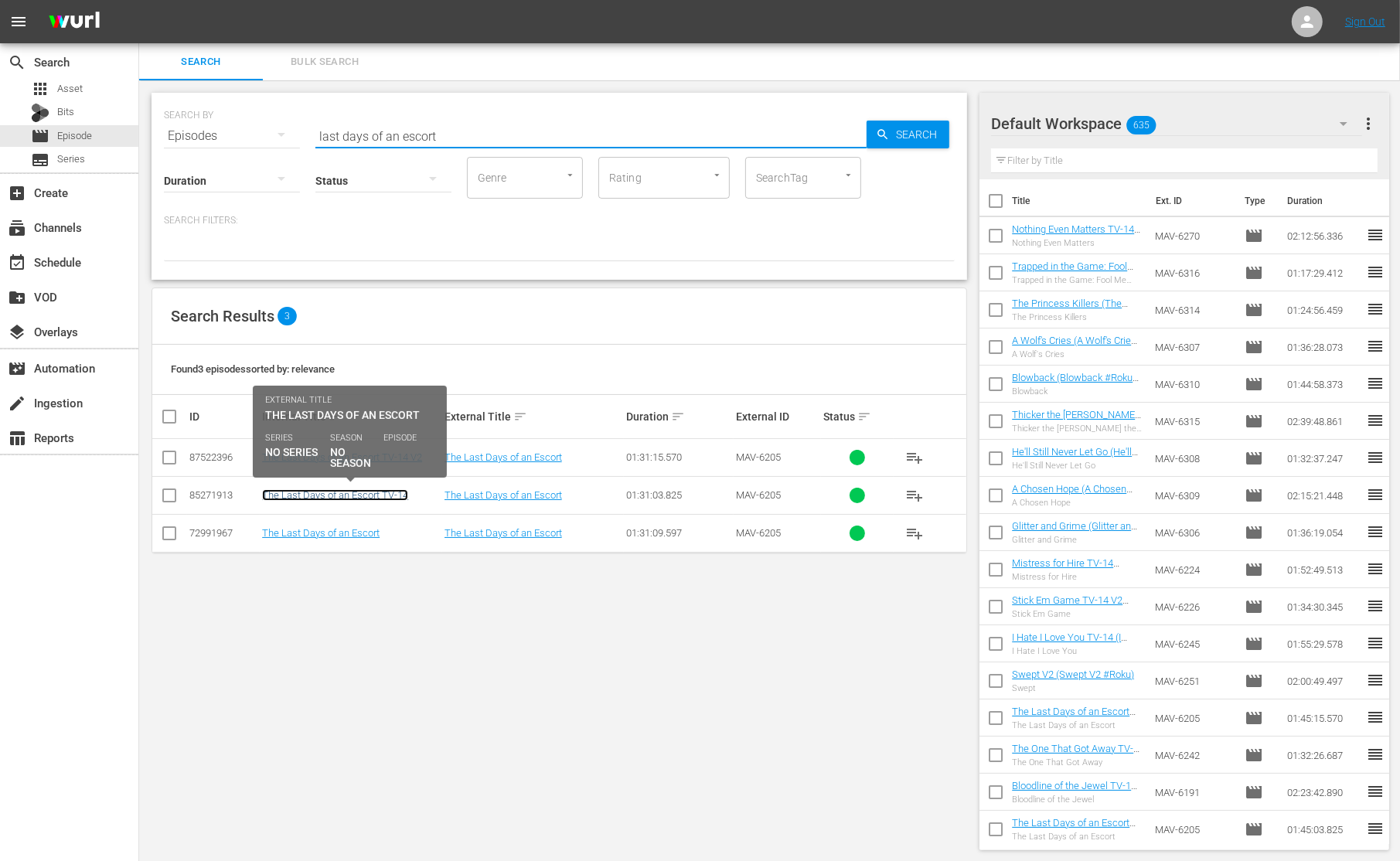
click at [368, 496] on link "The Last Days of an Escort TV-14" at bounding box center [335, 495] width 146 height 12
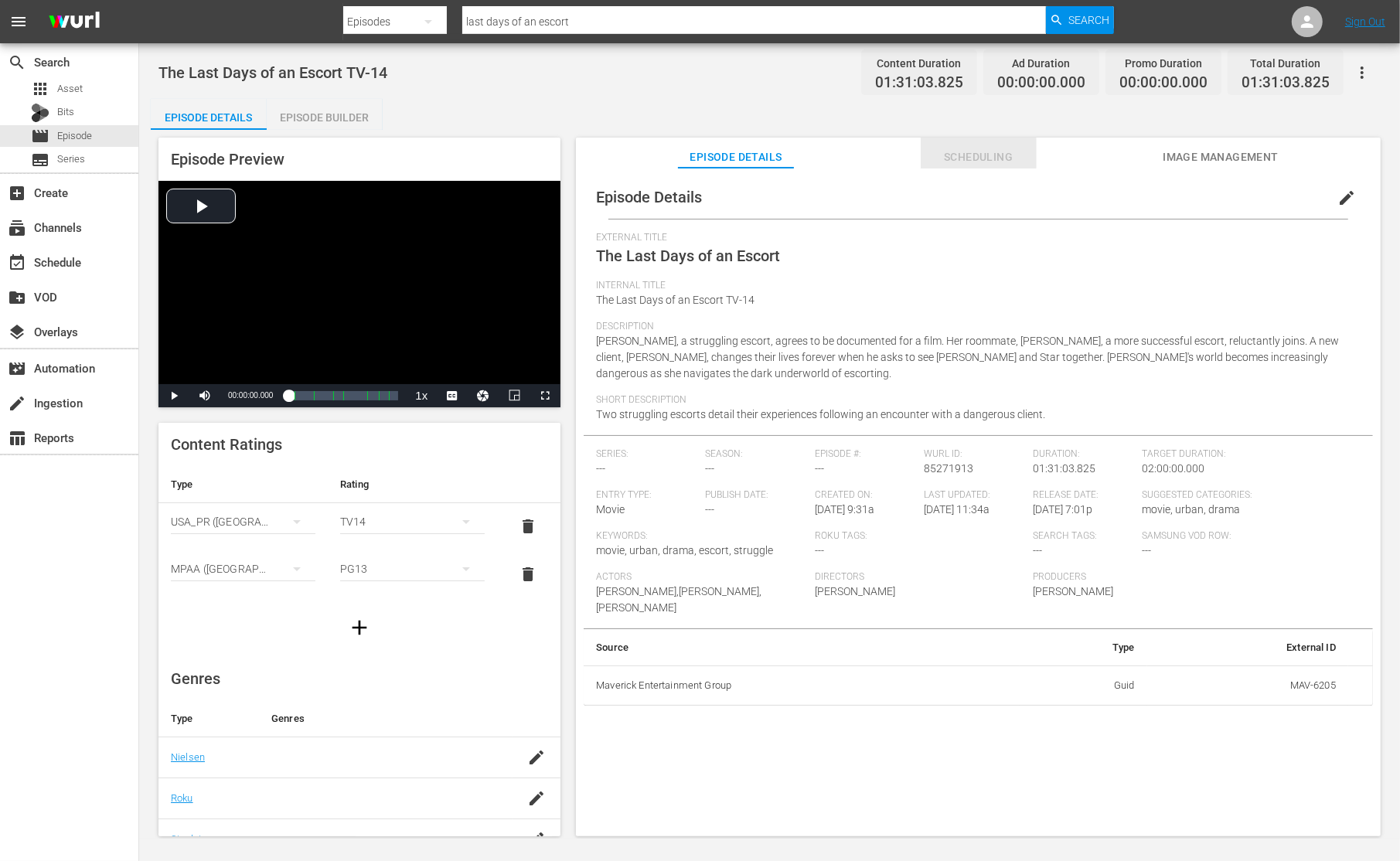
click at [946, 152] on span "Scheduling" at bounding box center [979, 157] width 116 height 19
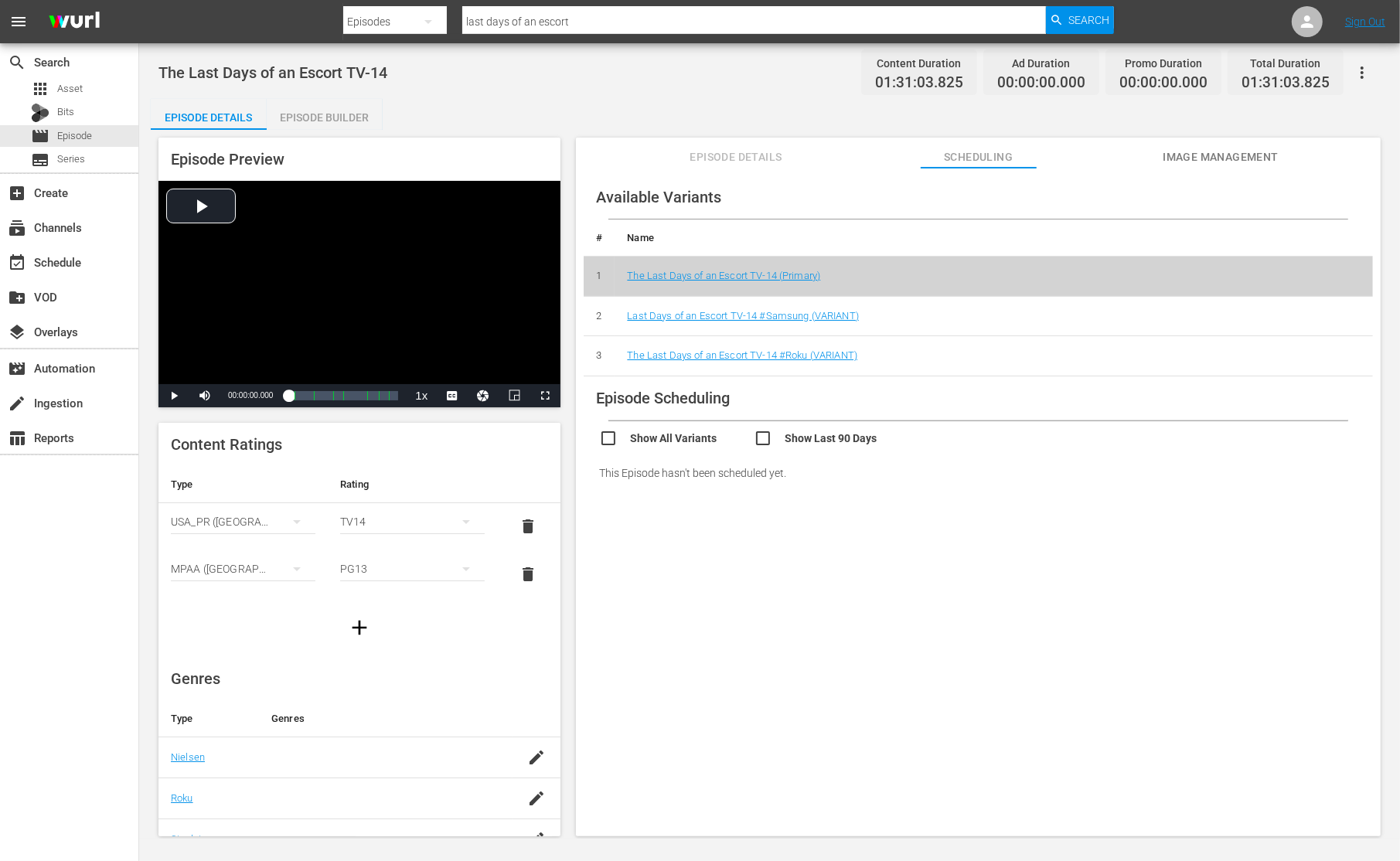
click at [827, 308] on td "Last Days of an Escort TV-14 #Samsung (VARIANT)" at bounding box center [994, 317] width 758 height 40
click at [849, 319] on link "Last Days of an Escort TV-14 #Samsung (VARIANT)" at bounding box center [743, 316] width 232 height 12
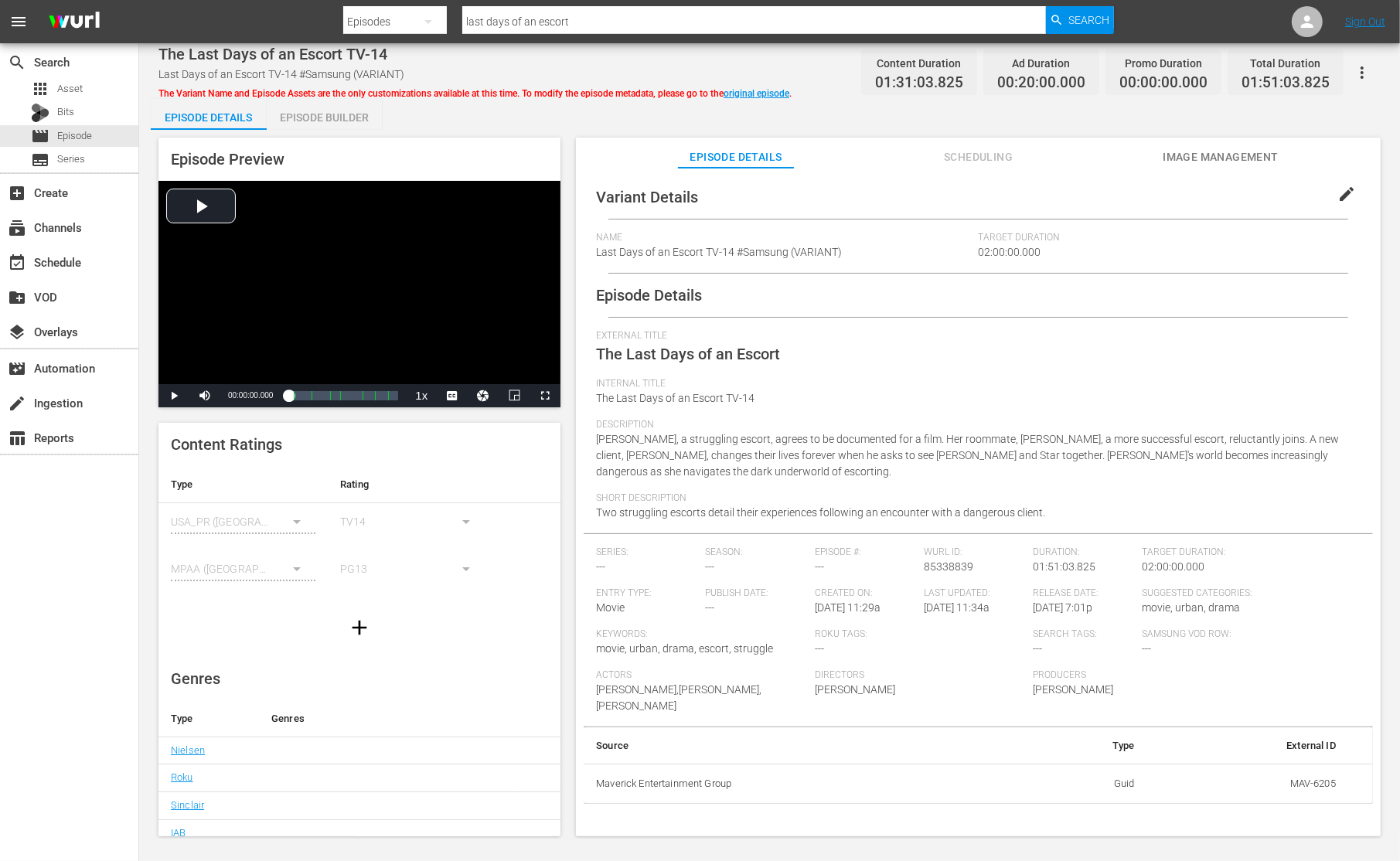
click at [987, 142] on button "Scheduling" at bounding box center [979, 153] width 116 height 31
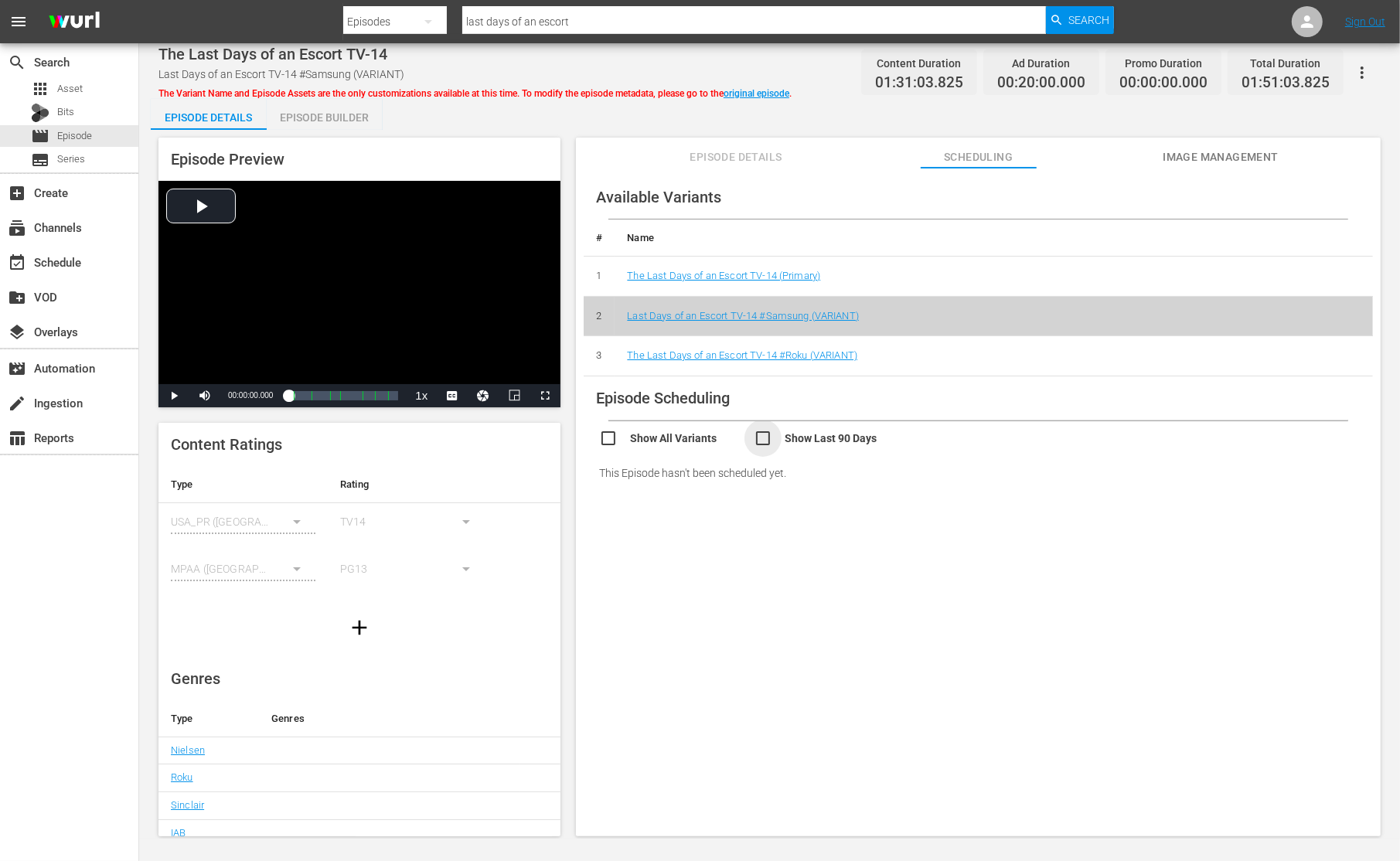
click at [826, 435] on input "checkbox" at bounding box center [830, 440] width 155 height 22
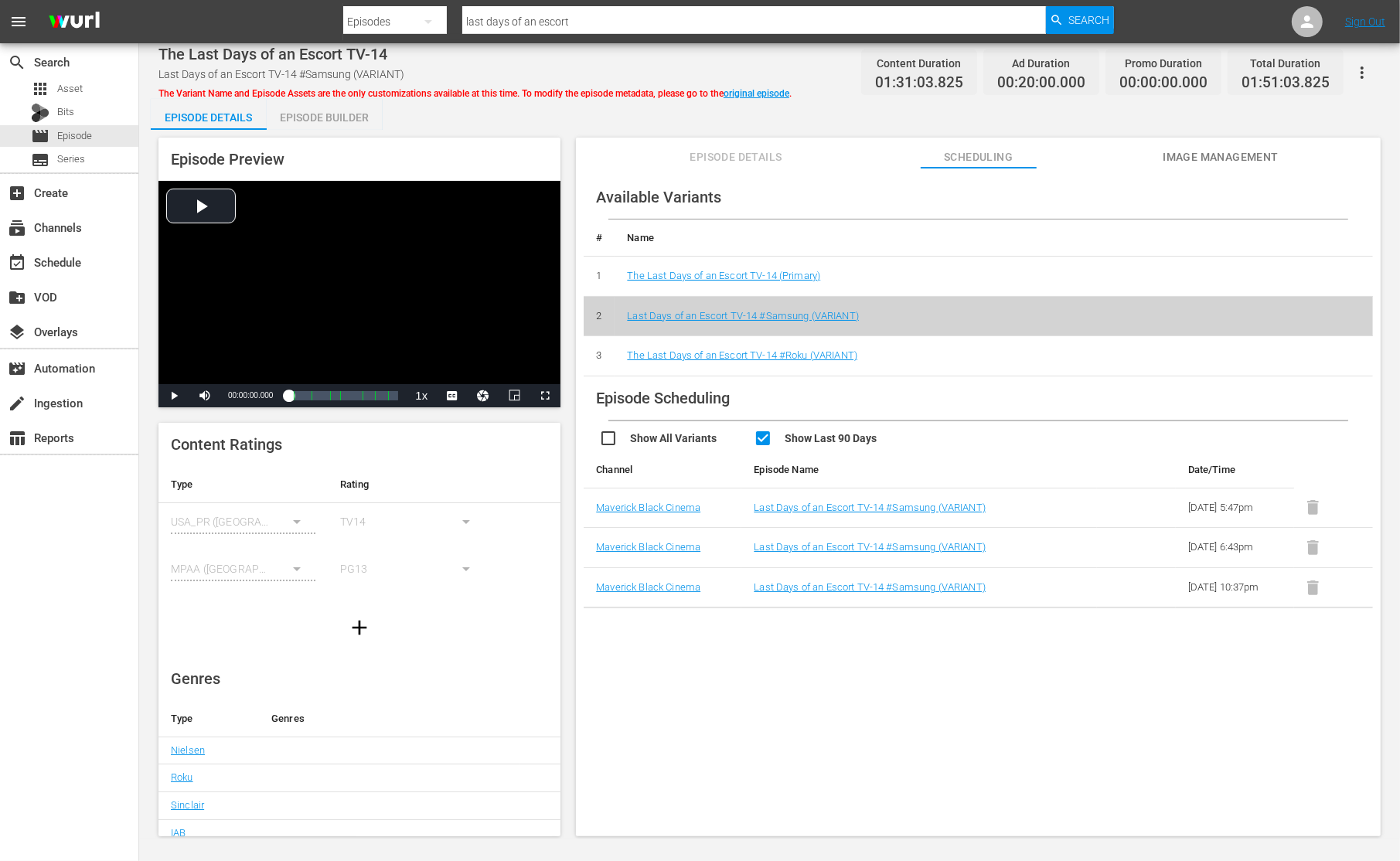
click at [826, 435] on input "checkbox" at bounding box center [830, 440] width 155 height 22
checkbox input "false"
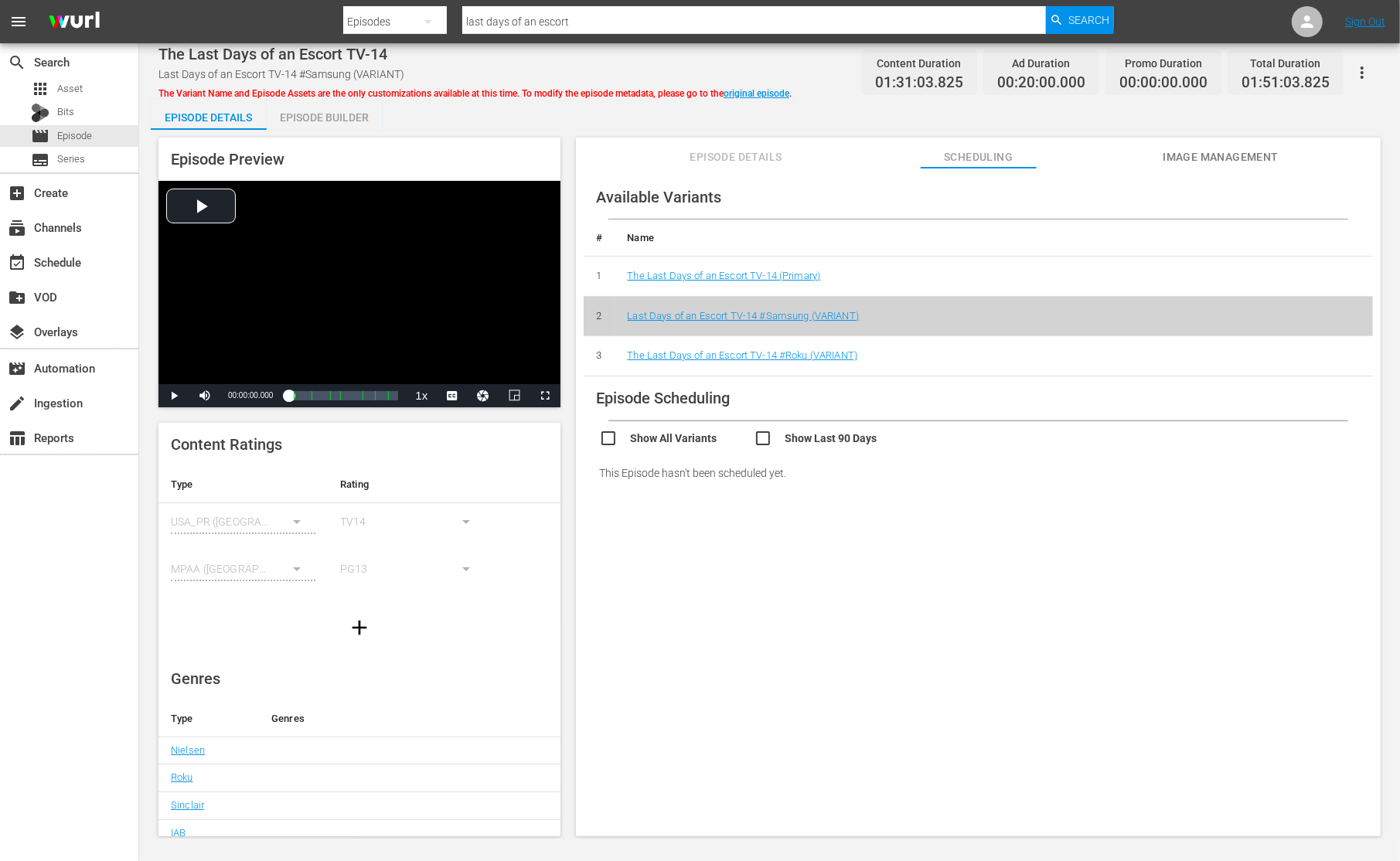
click at [1355, 79] on icon "button" at bounding box center [1362, 72] width 18 height 18
drag, startPoint x: 1289, startPoint y: 132, endPoint x: 909, endPoint y: 262, distance: 401.6
click at [978, 235] on body "menu Search By Episodes Search ID, Title, Description, Keywords, or Category la…" at bounding box center [700, 430] width 1400 height 861
click at [802, 277] on link "The Last Days of an Escort TV-14 (Primary)" at bounding box center [724, 275] width 193 height 12
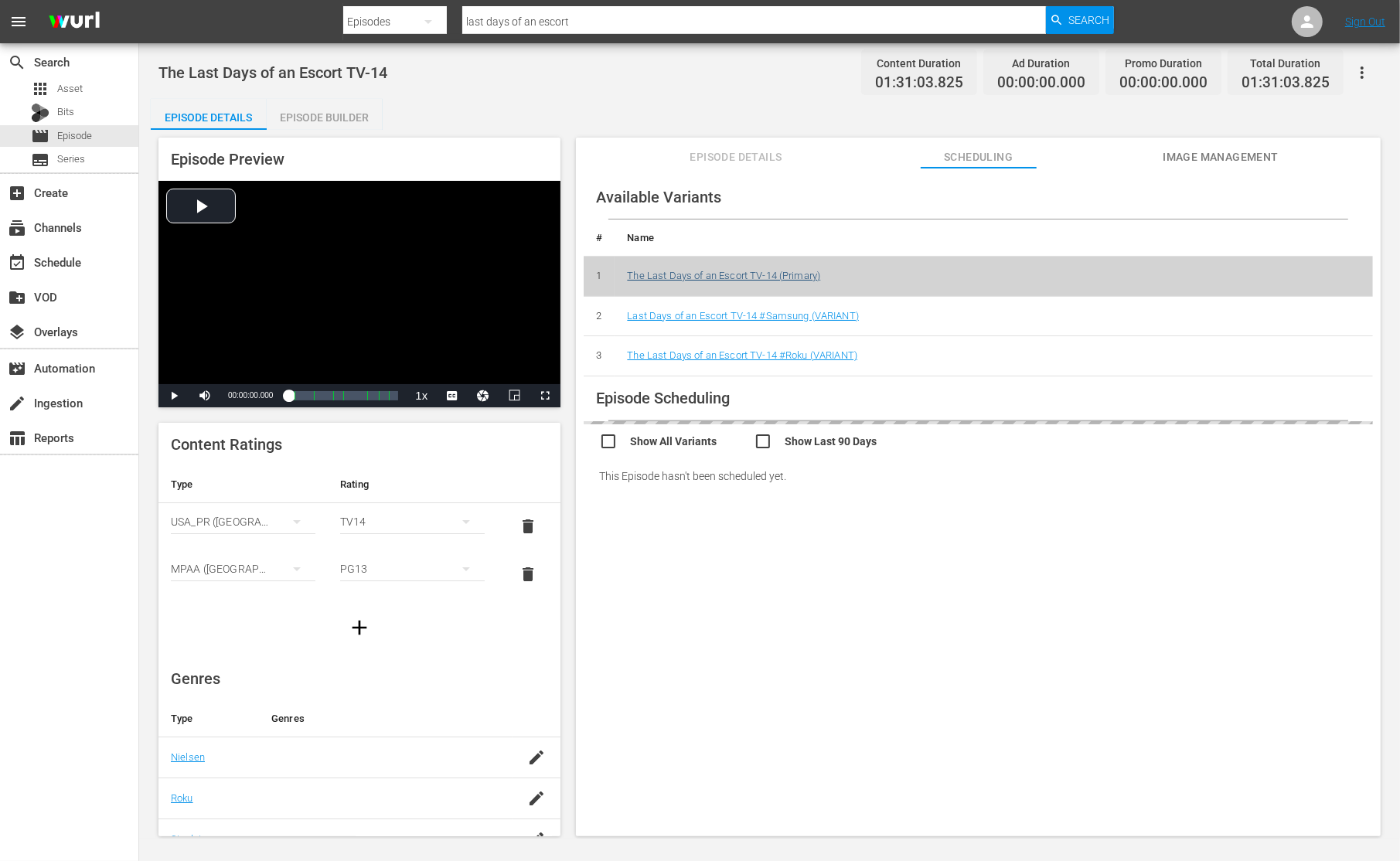
scroll to position [0, 86]
click at [1350, 73] on button "button" at bounding box center [1362, 72] width 38 height 38
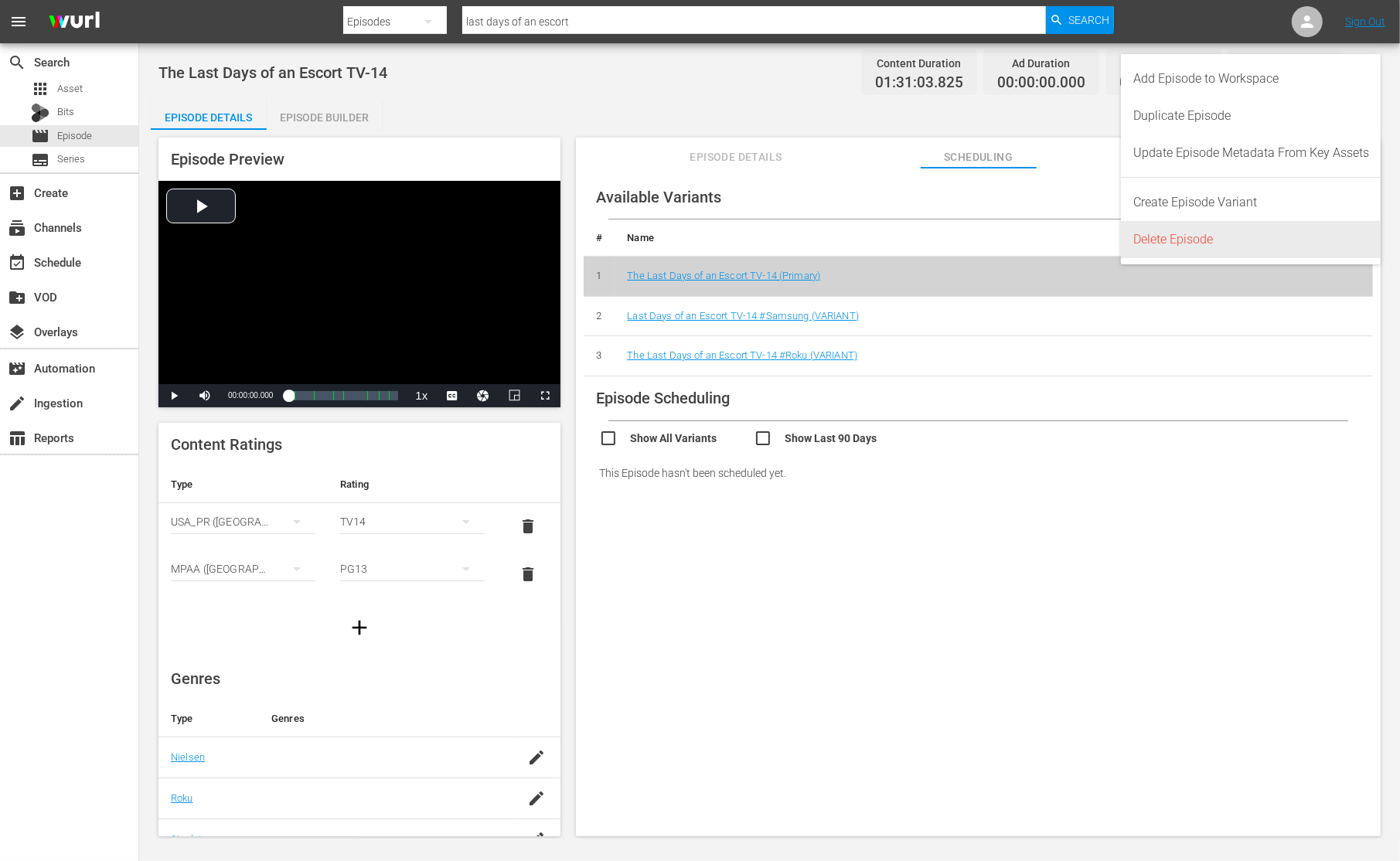
click at [1229, 232] on div "Delete Episode" at bounding box center [1251, 240] width 236 height 38
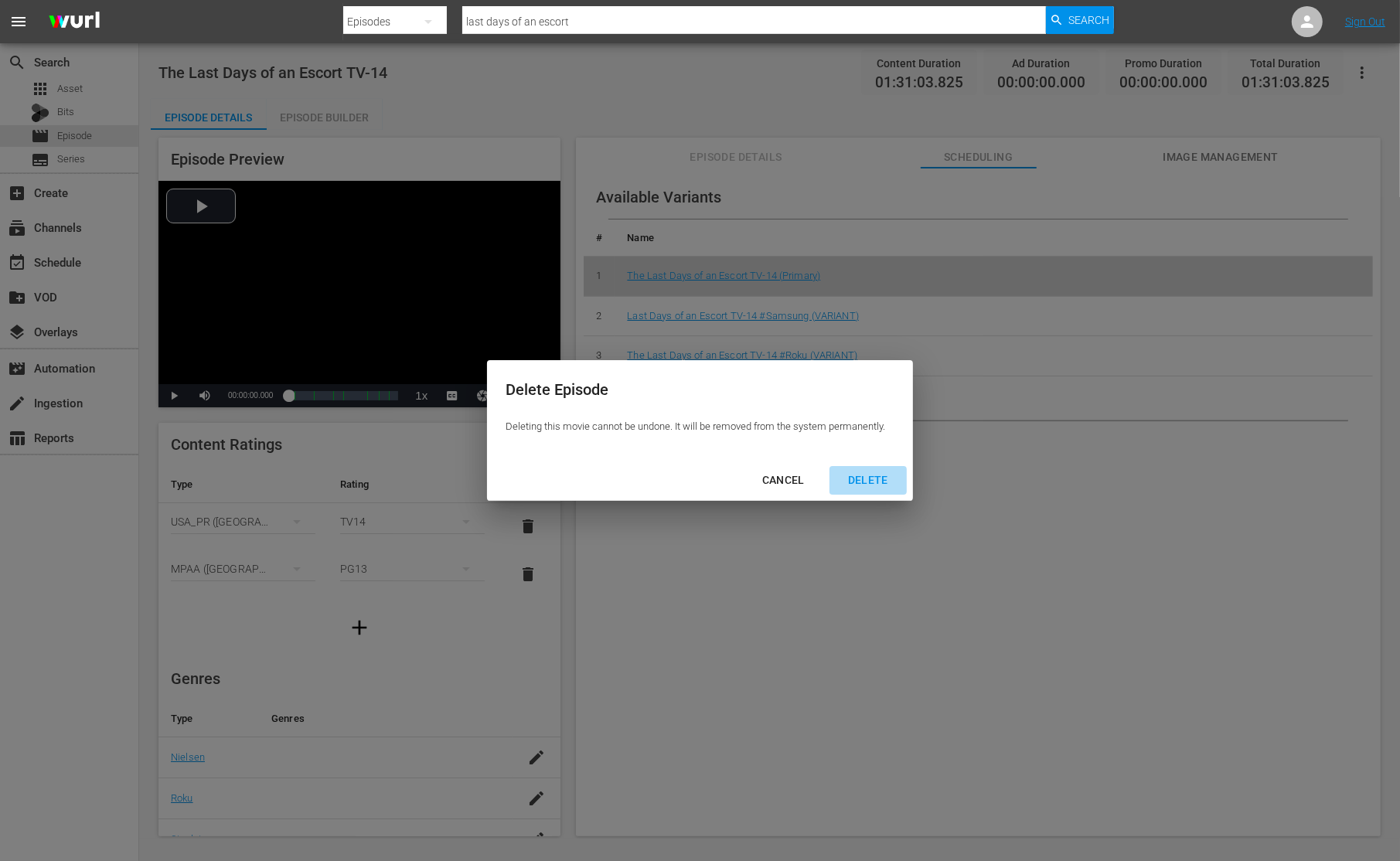
click at [870, 473] on div "DELETE" at bounding box center [867, 480] width 64 height 19
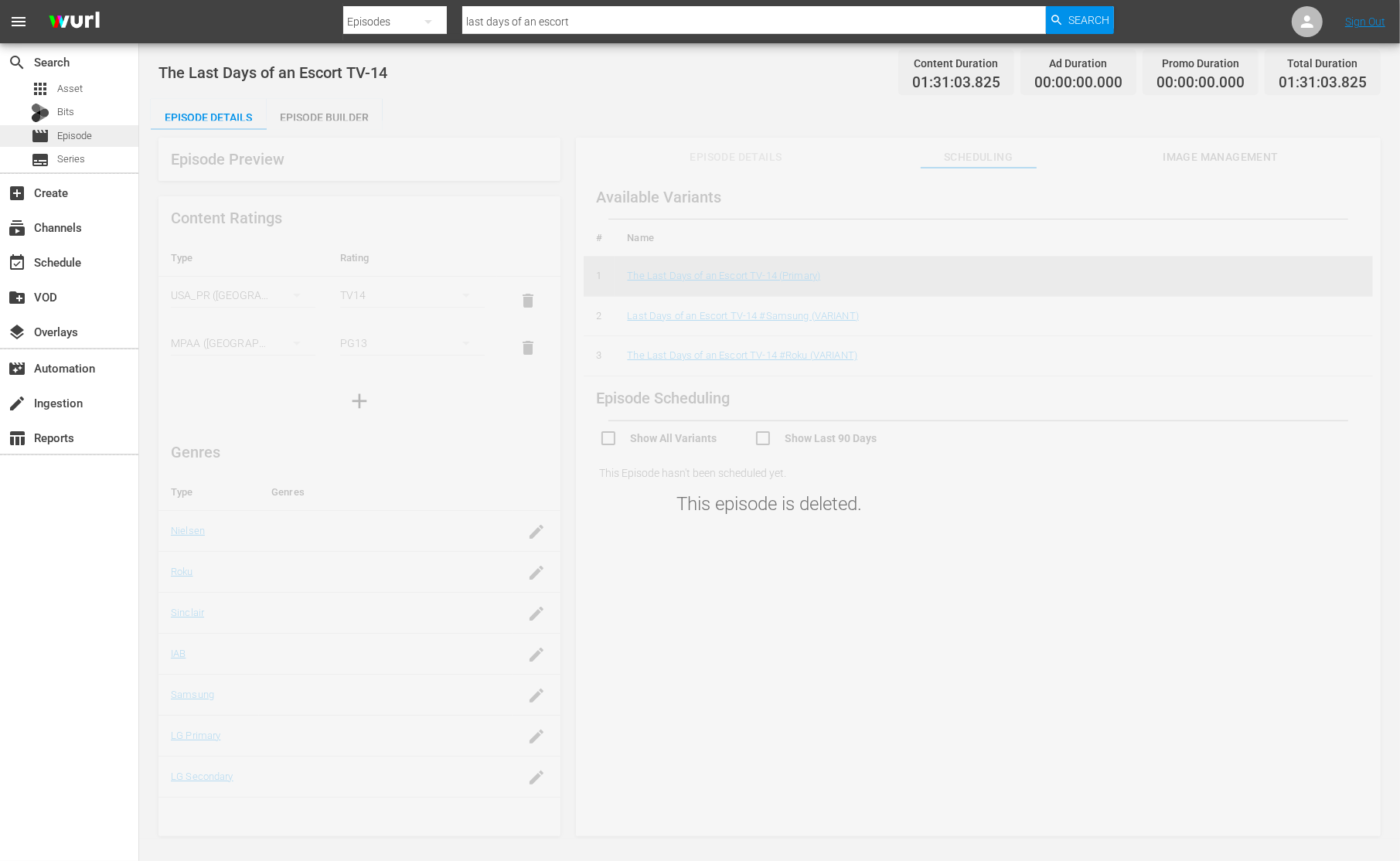
click at [98, 131] on div "movie Episode" at bounding box center [69, 136] width 139 height 21
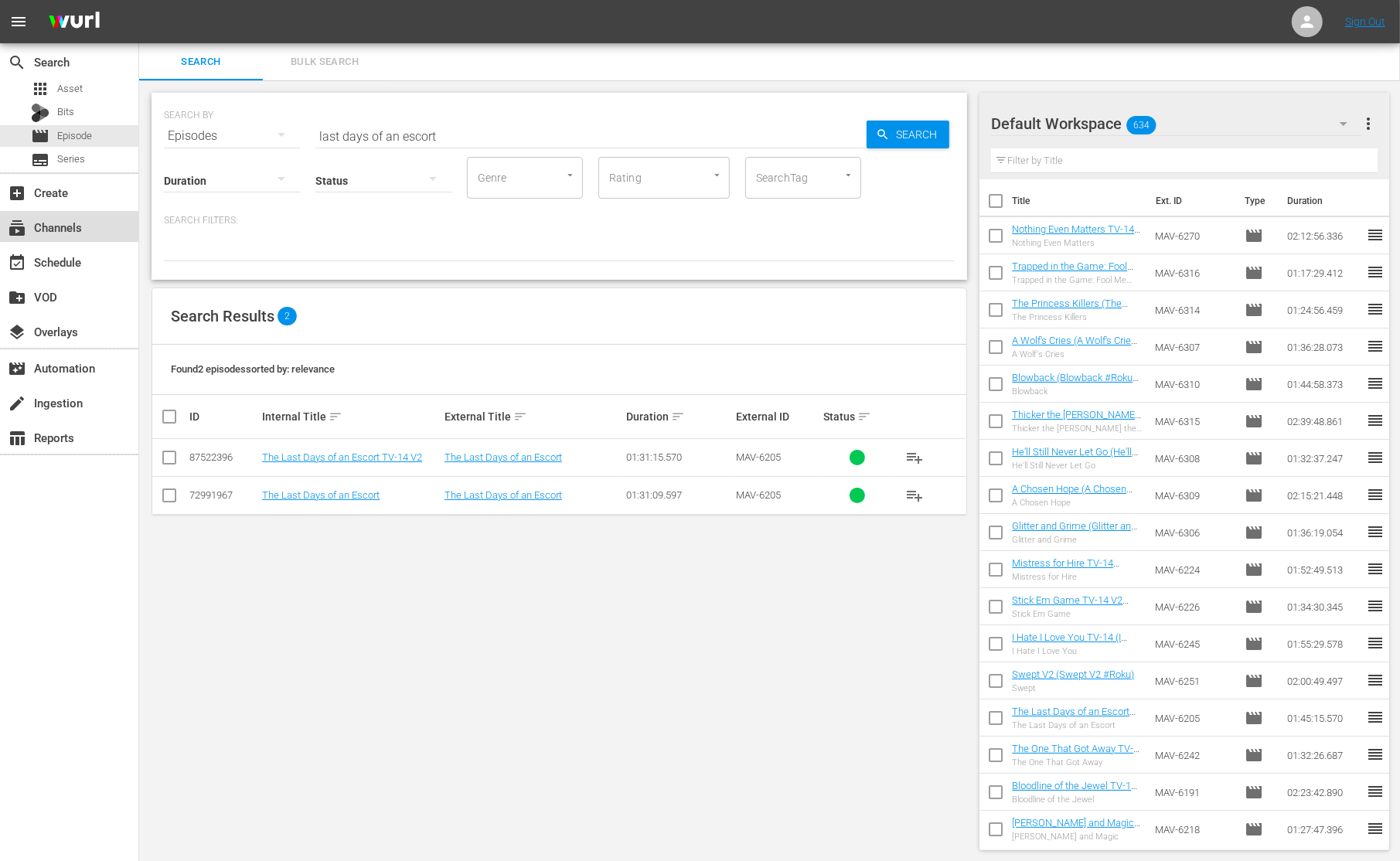
click at [101, 229] on div "subscriptions Channels" at bounding box center [69, 226] width 139 height 31
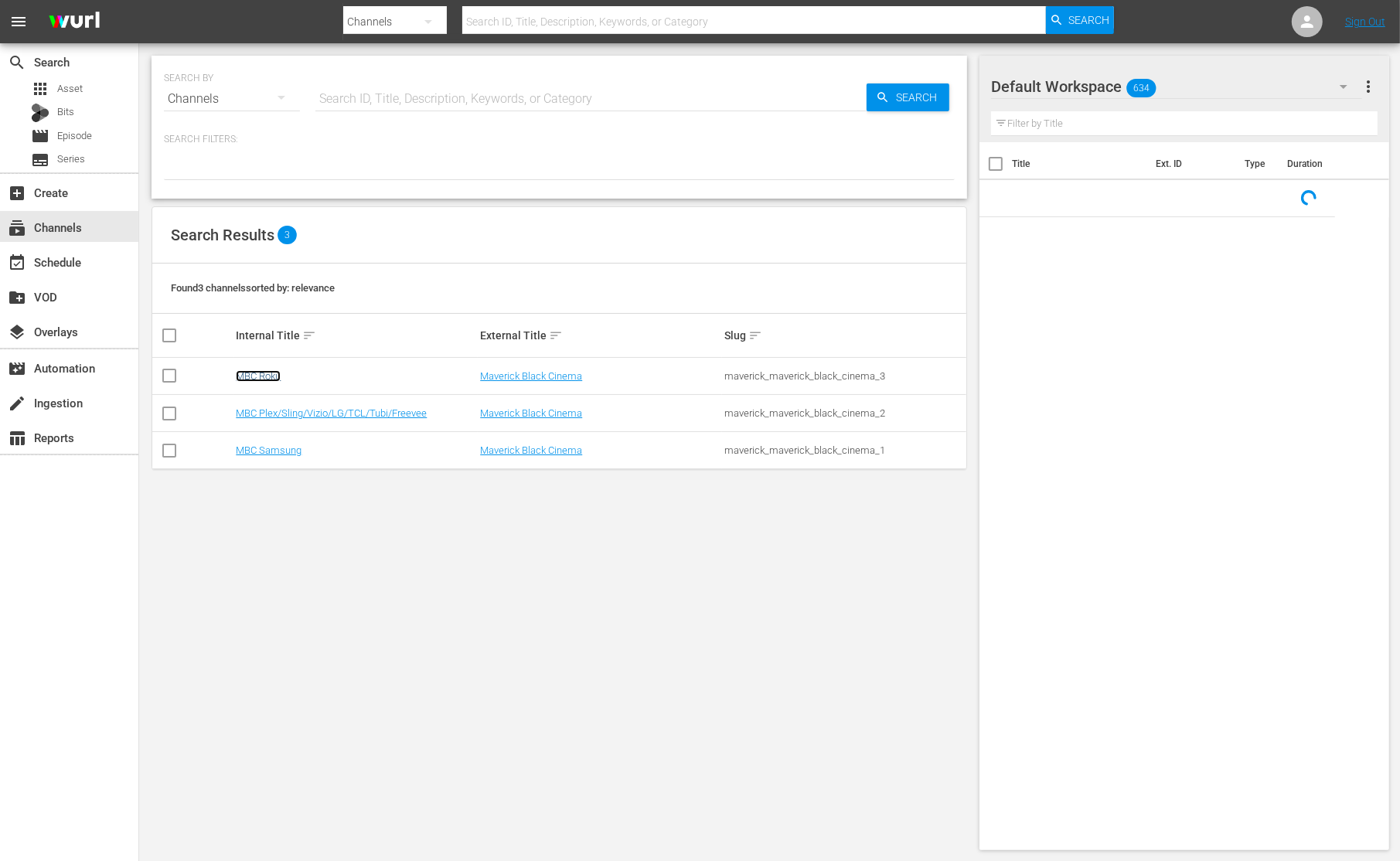
click at [265, 370] on link "MBC Roku" at bounding box center [258, 376] width 45 height 12
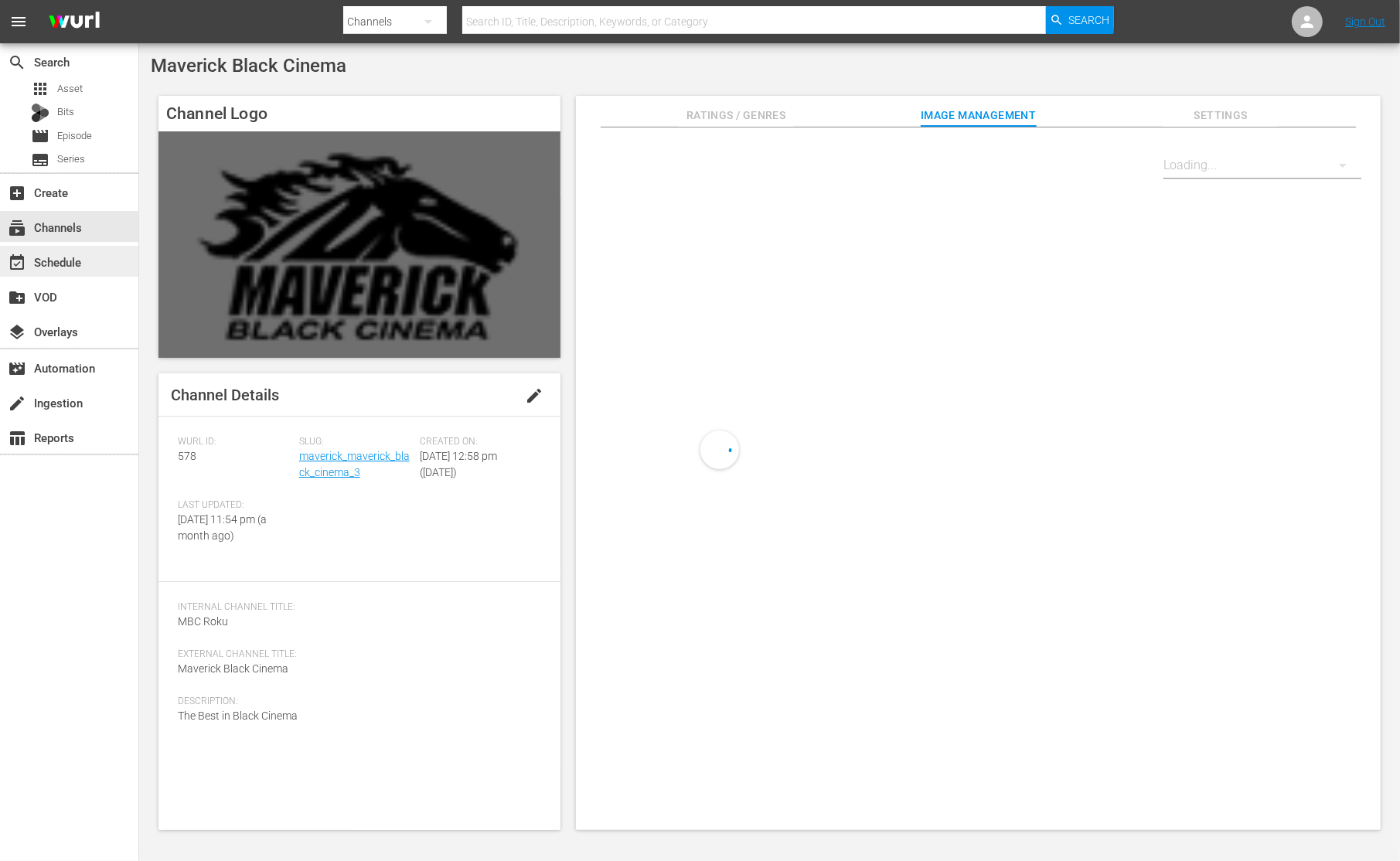
click at [83, 269] on div "event_available Schedule" at bounding box center [69, 261] width 139 height 31
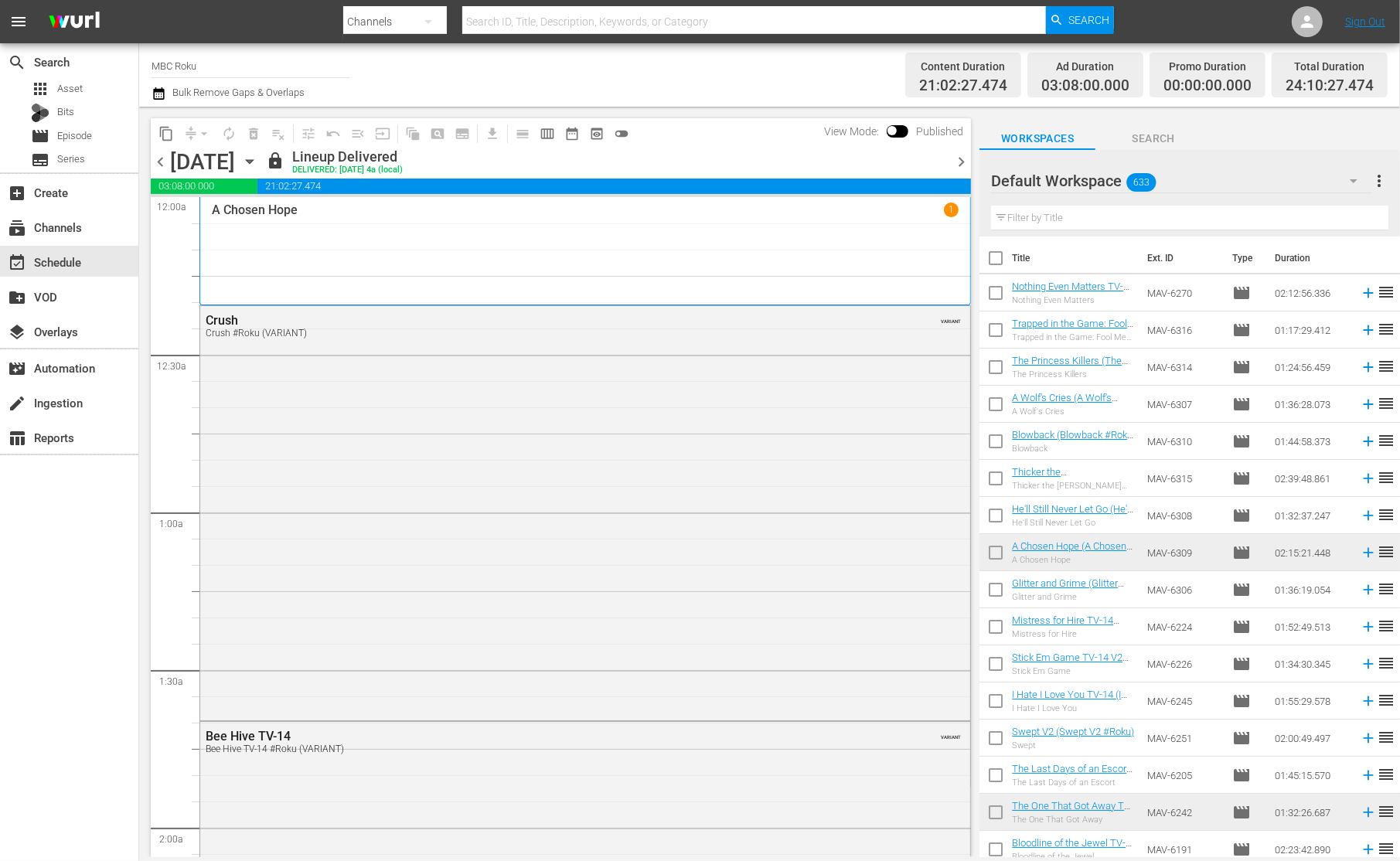
click at [253, 163] on icon "button" at bounding box center [248, 162] width 7 height 4
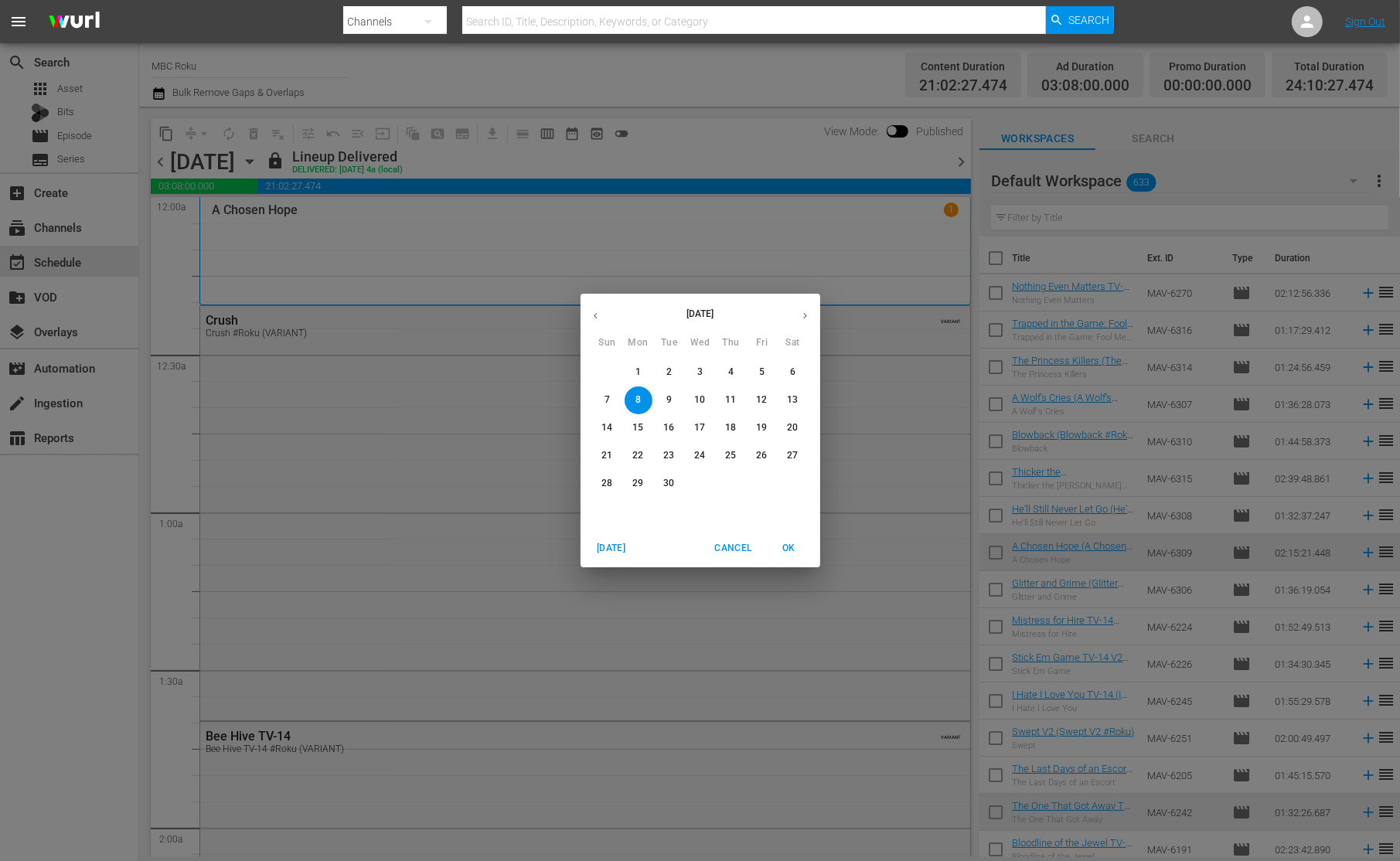
click at [669, 491] on button "30" at bounding box center [669, 483] width 28 height 28
